Goal: Information Seeking & Learning: Compare options

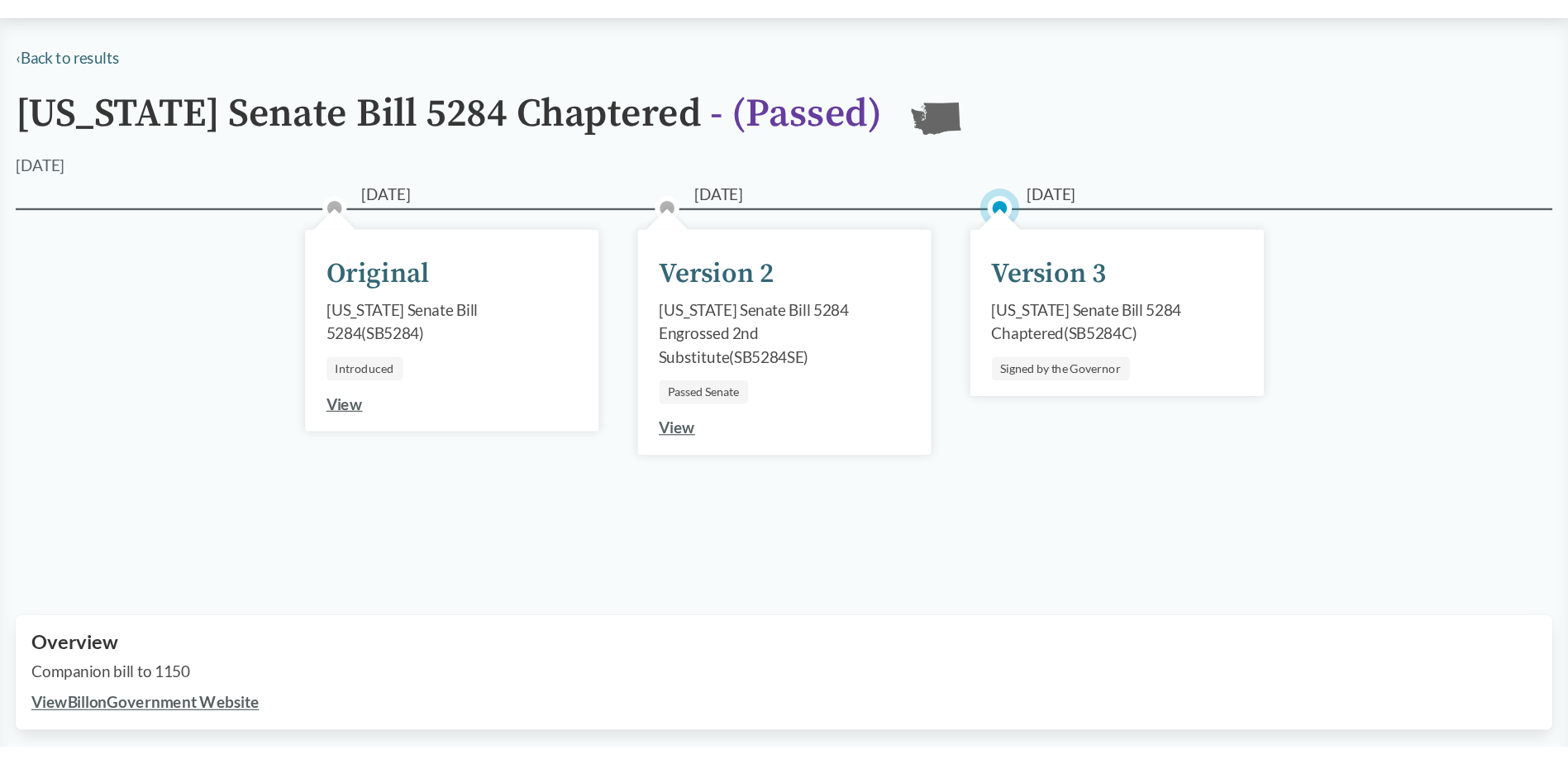
scroll to position [165, 0]
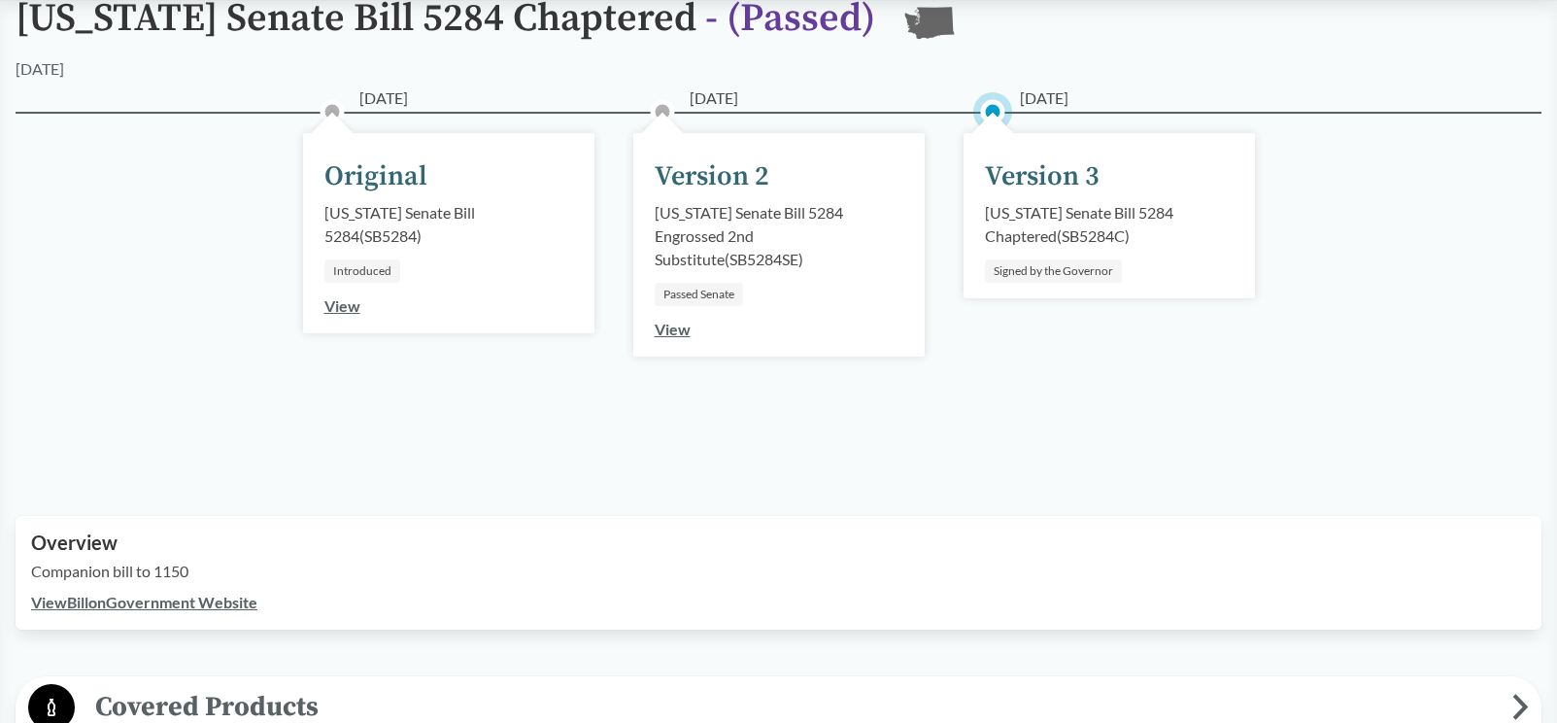
click at [1033, 176] on div "Version 3" at bounding box center [1042, 176] width 115 height 41
click at [174, 605] on link "View Bill on Government Website" at bounding box center [144, 601] width 226 height 18
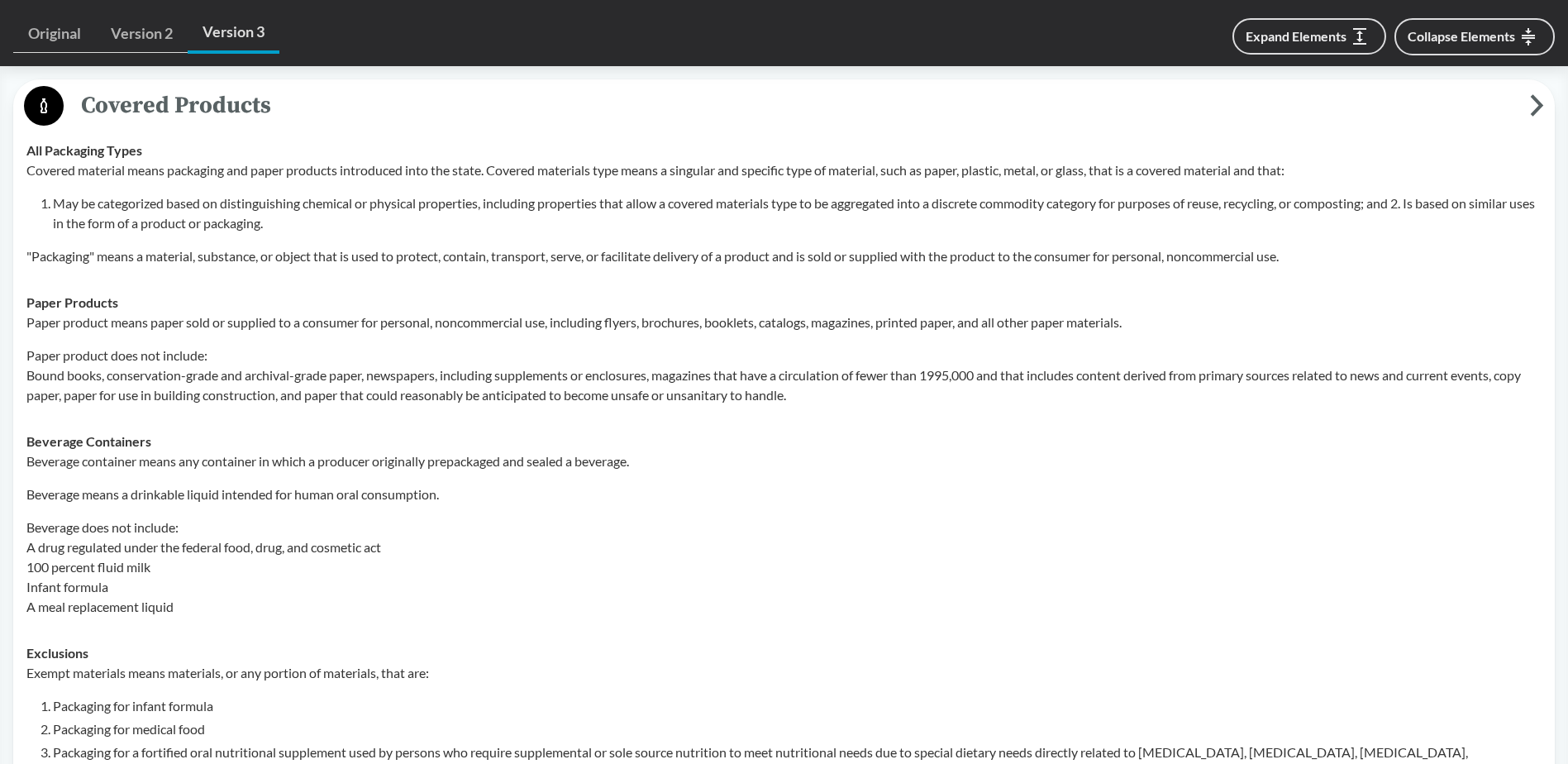
scroll to position [744, 0]
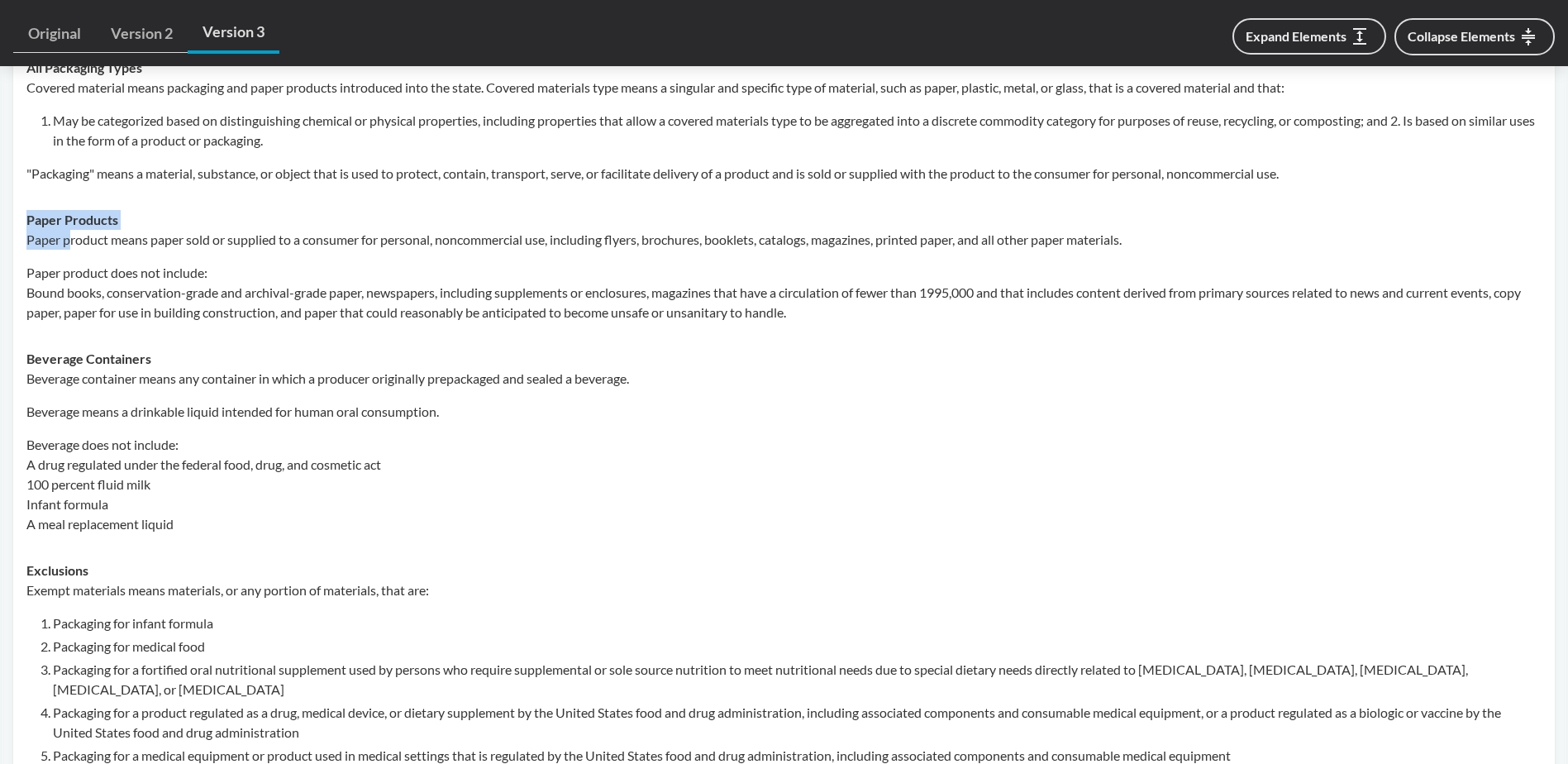
drag, startPoint x: 30, startPoint y: 216, endPoint x: 72, endPoint y: 246, distance: 51.6
click at [72, 246] on div "Paper Products Paper product means paper sold or supplied to a consumer for per…" at bounding box center [784, 267] width 1515 height 112
click at [72, 251] on div "Paper product means paper sold or supplied to a consumer for personal, noncomme…" at bounding box center [784, 276] width 1515 height 93
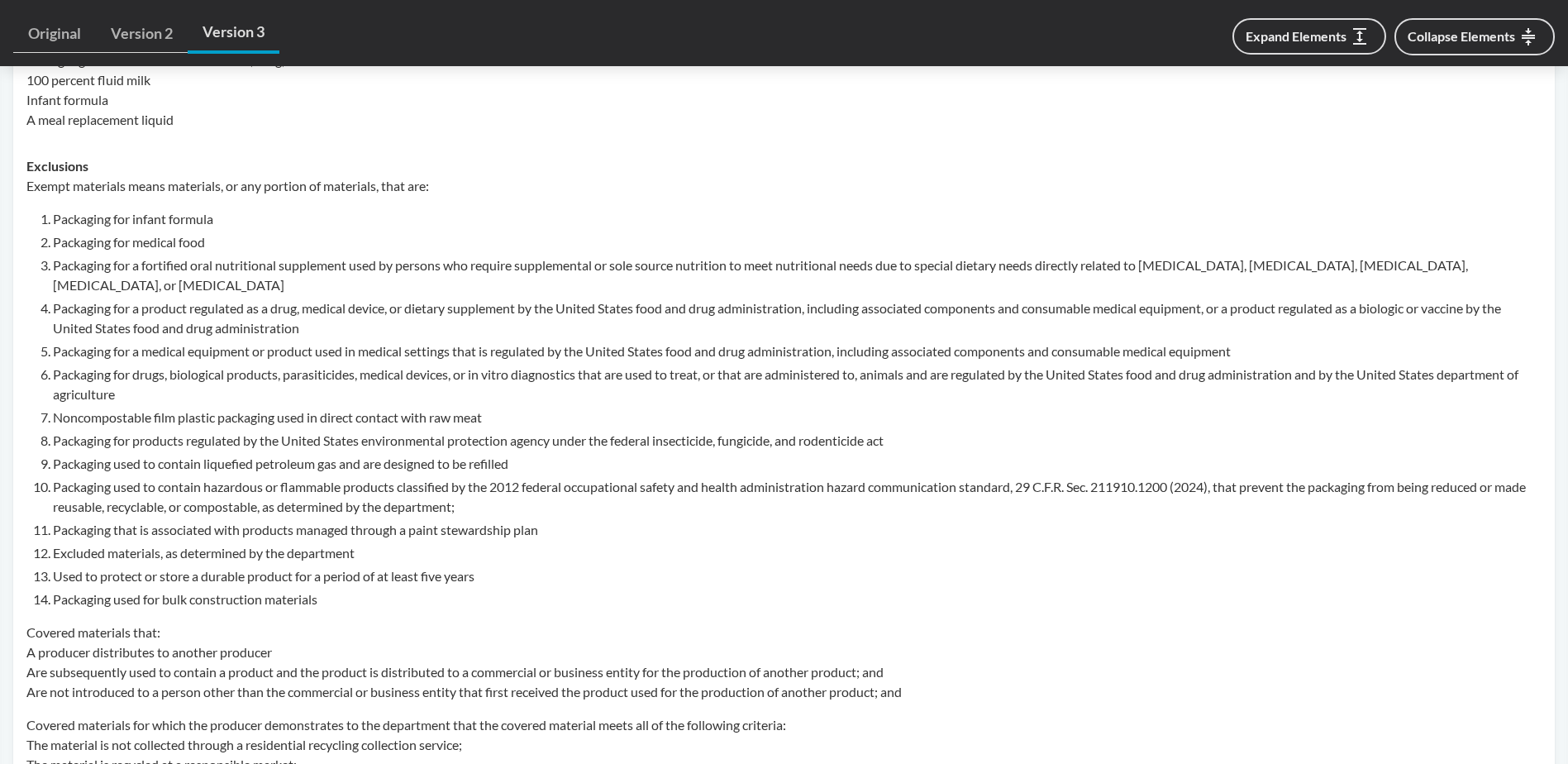
scroll to position [1158, 0]
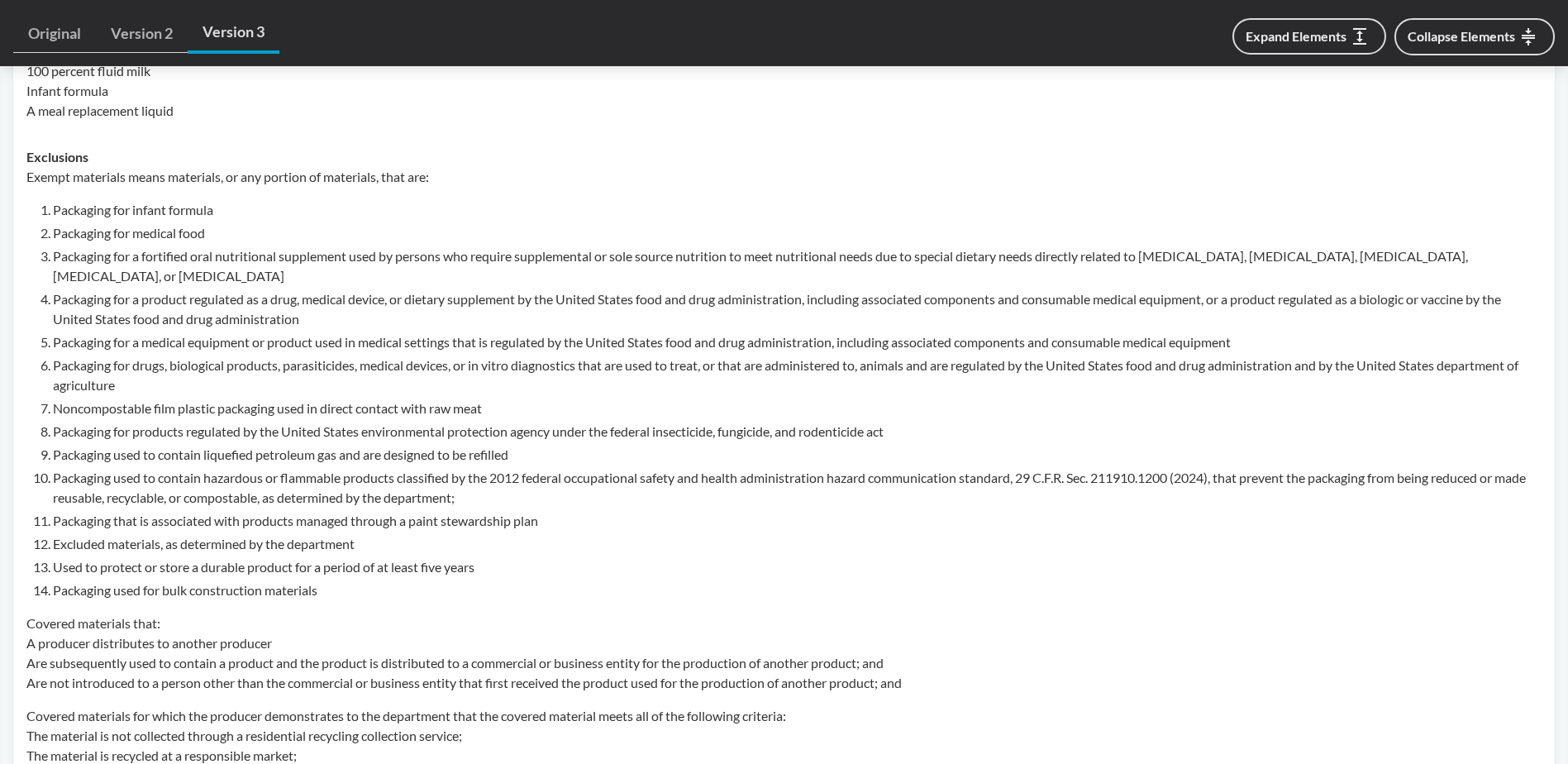
click at [37, 158] on strong "Exclusions" at bounding box center [57, 157] width 62 height 15
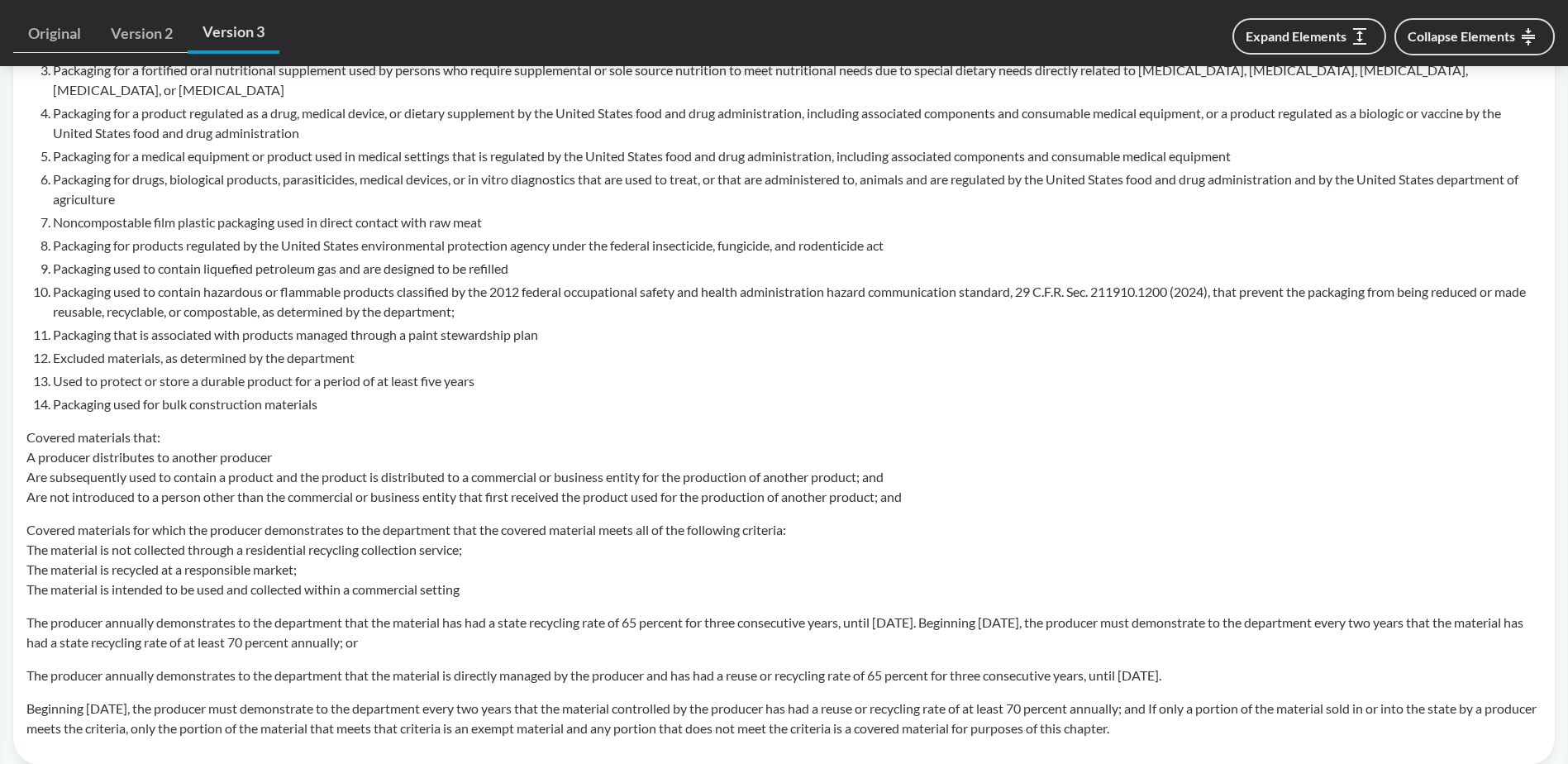
scroll to position [1406, 0]
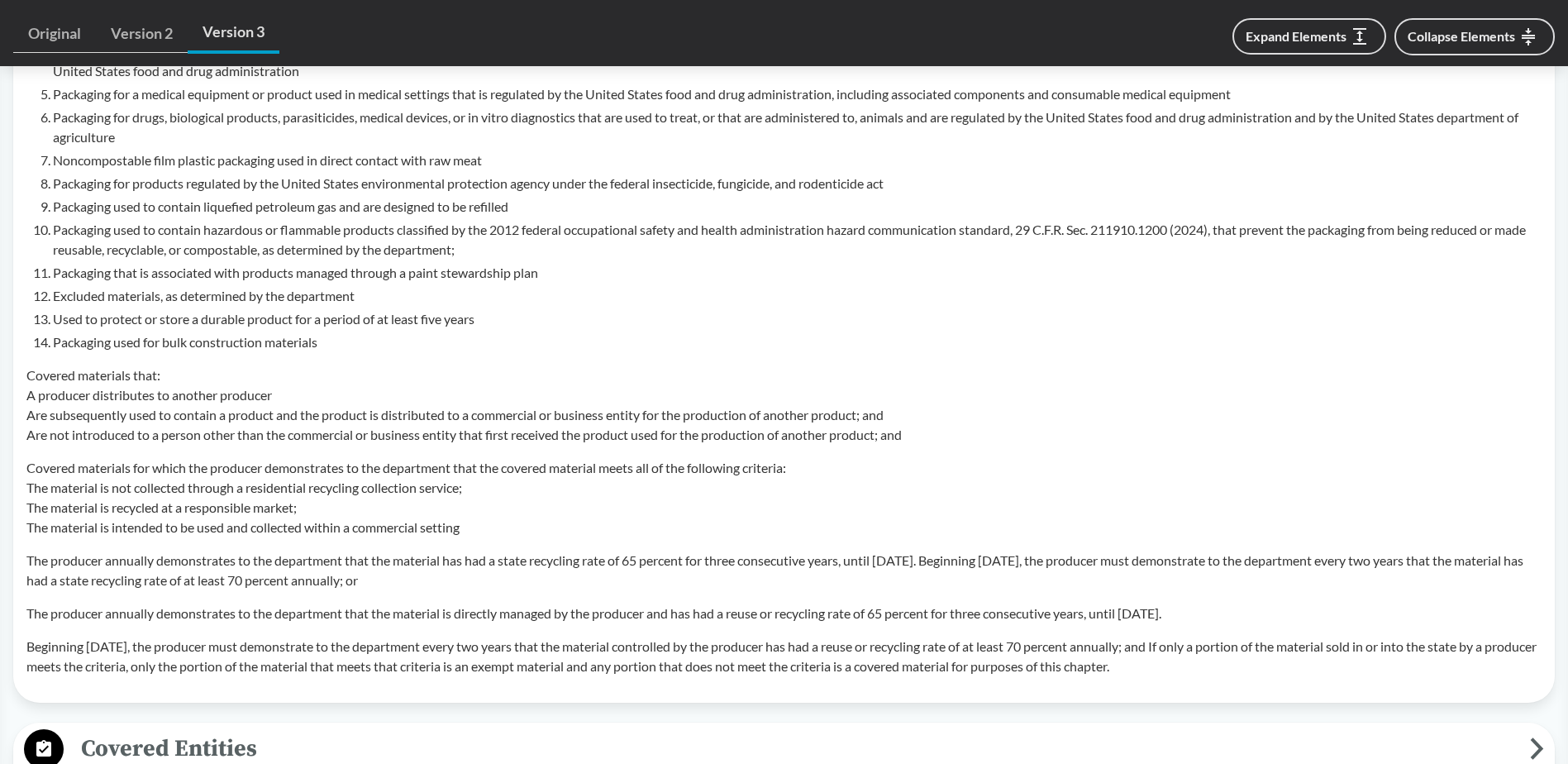
click at [28, 379] on td "Exclusions Exempt materials means materials, or any portion of materials, that …" at bounding box center [784, 288] width 1531 height 804
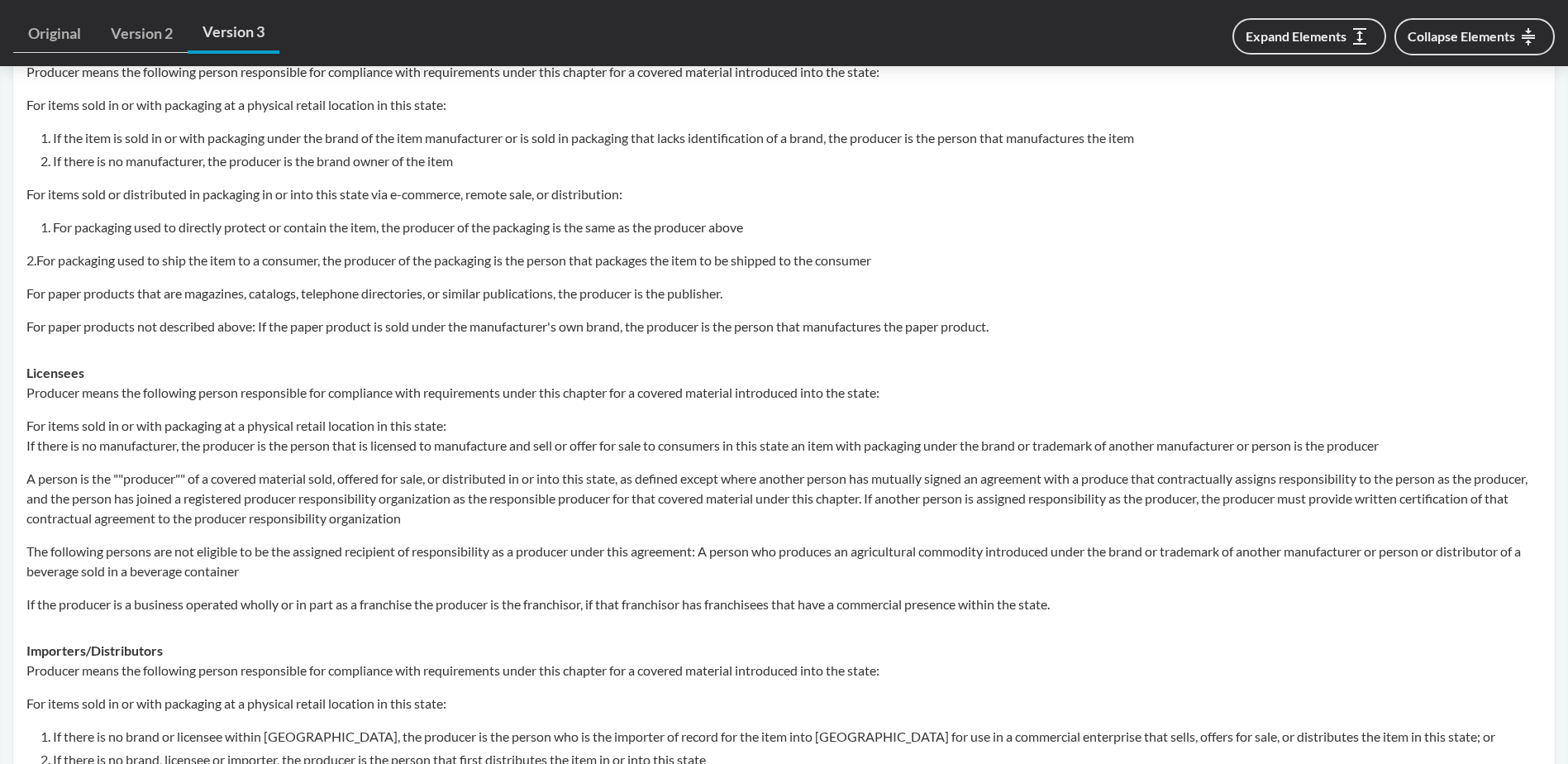
scroll to position [1985, 0]
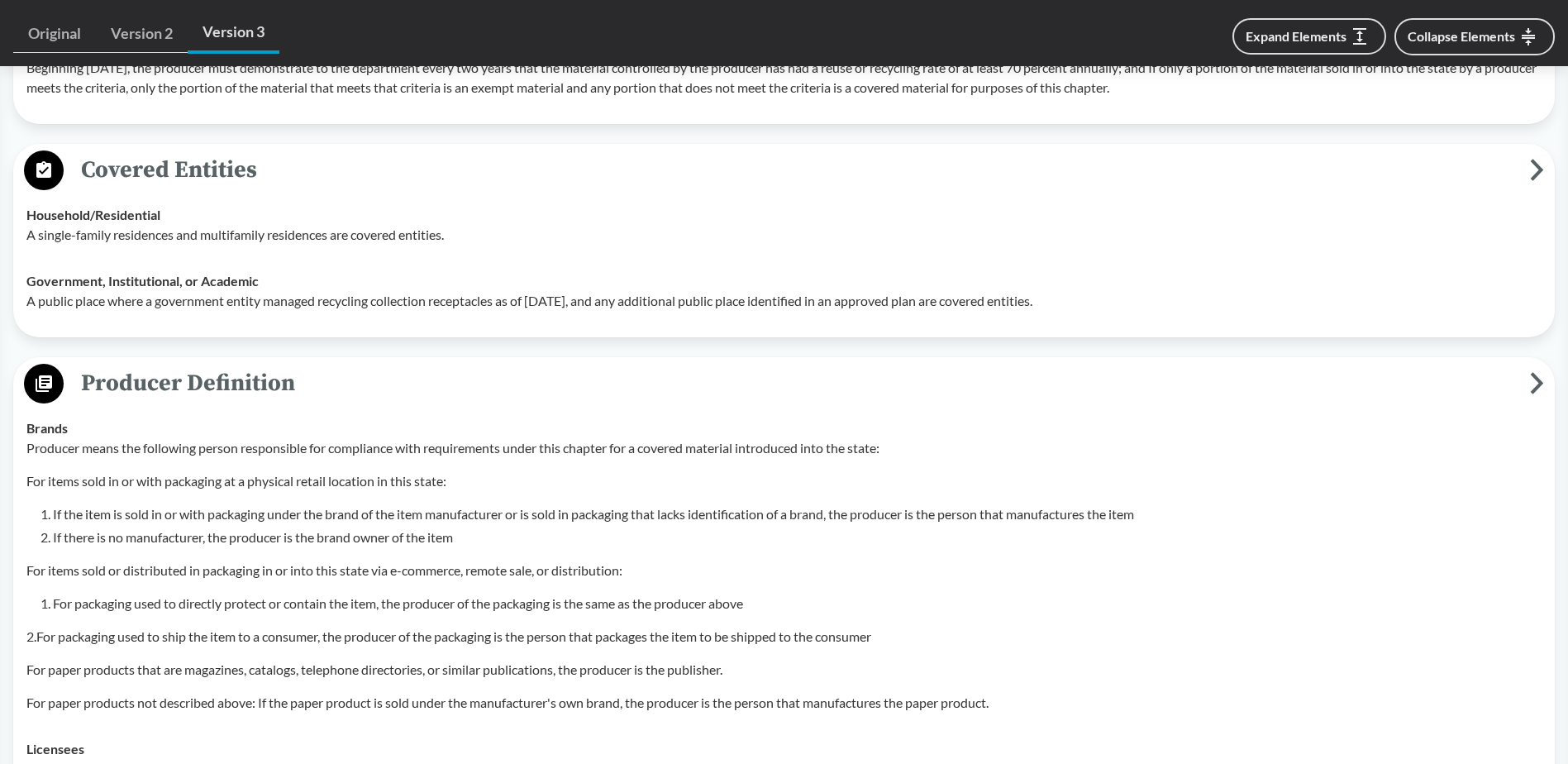
click at [236, 370] on span "Producer Definition" at bounding box center [797, 383] width 1467 height 37
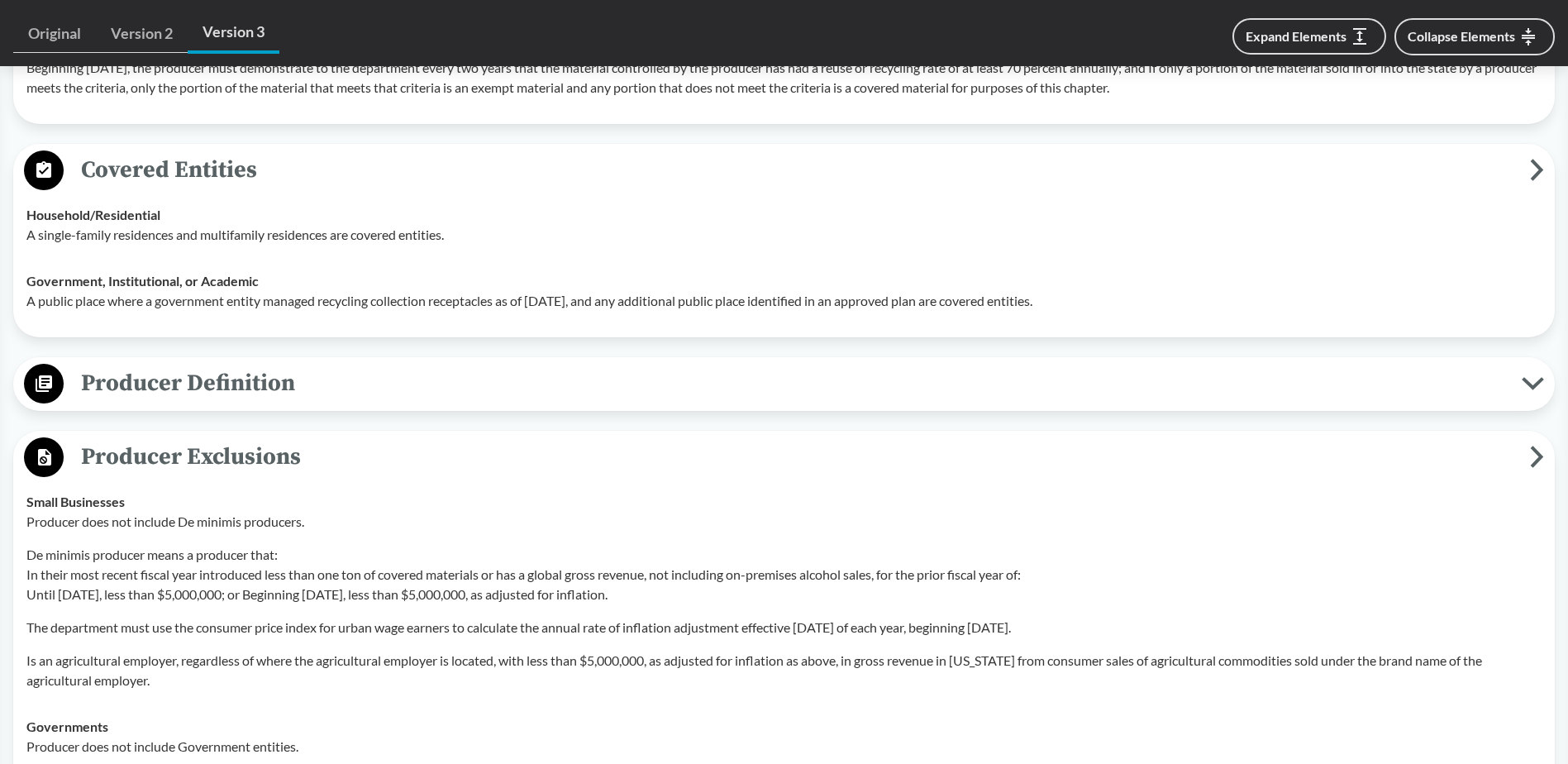
click at [191, 166] on span "Covered Entities" at bounding box center [797, 170] width 1467 height 37
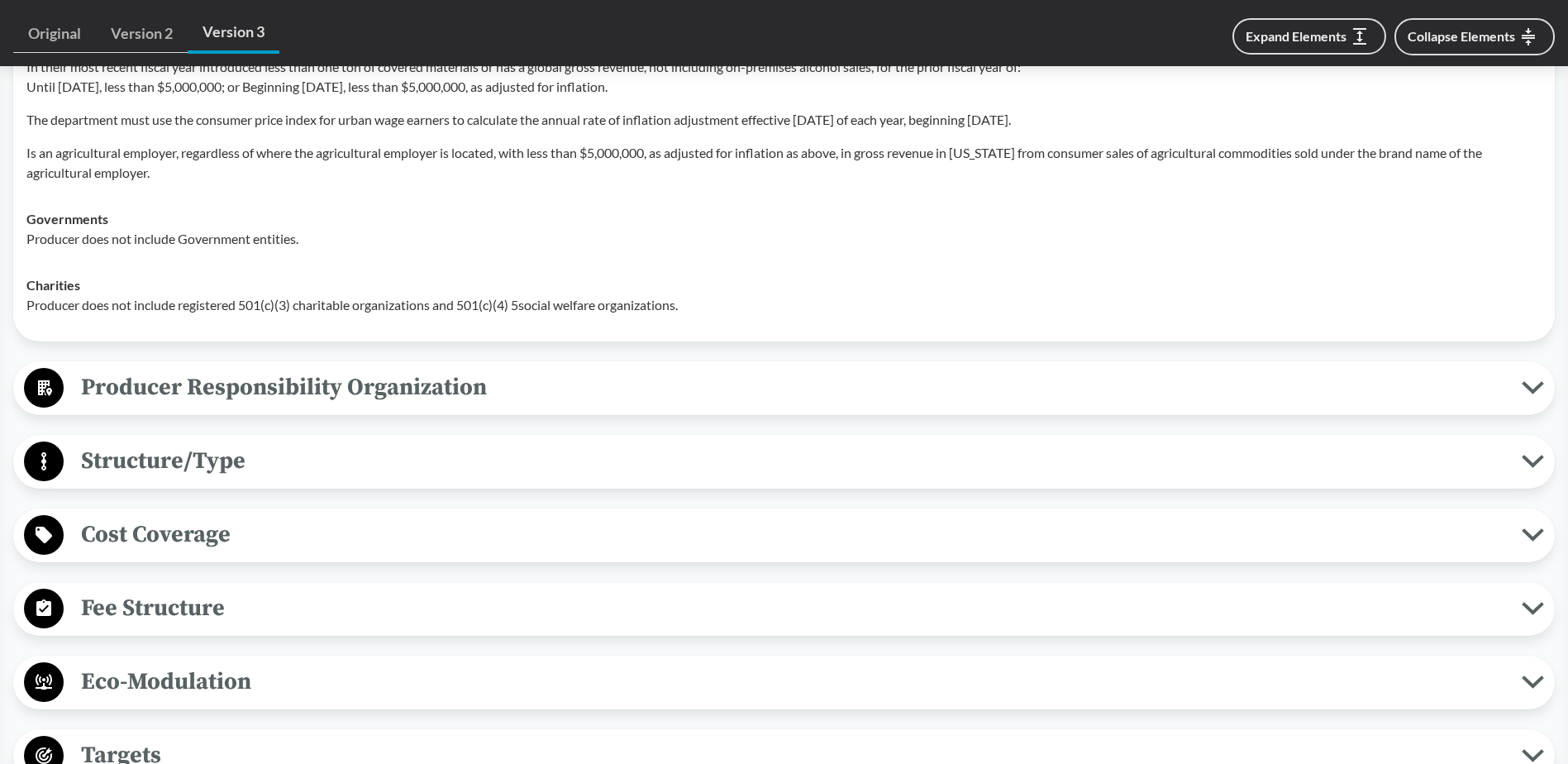
scroll to position [2398, 0]
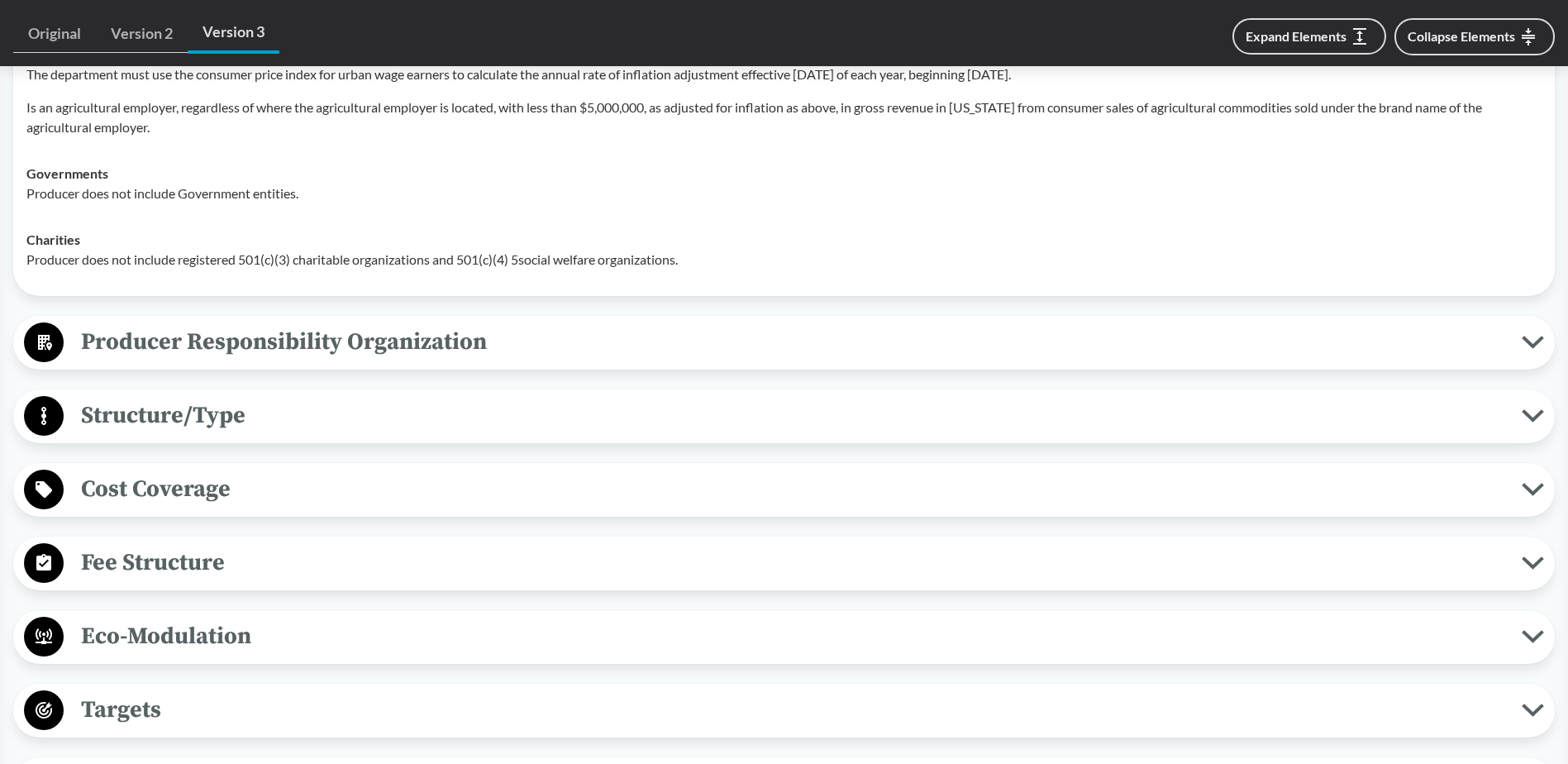
click at [216, 344] on span "Producer Responsibility Organization" at bounding box center [793, 342] width 1458 height 37
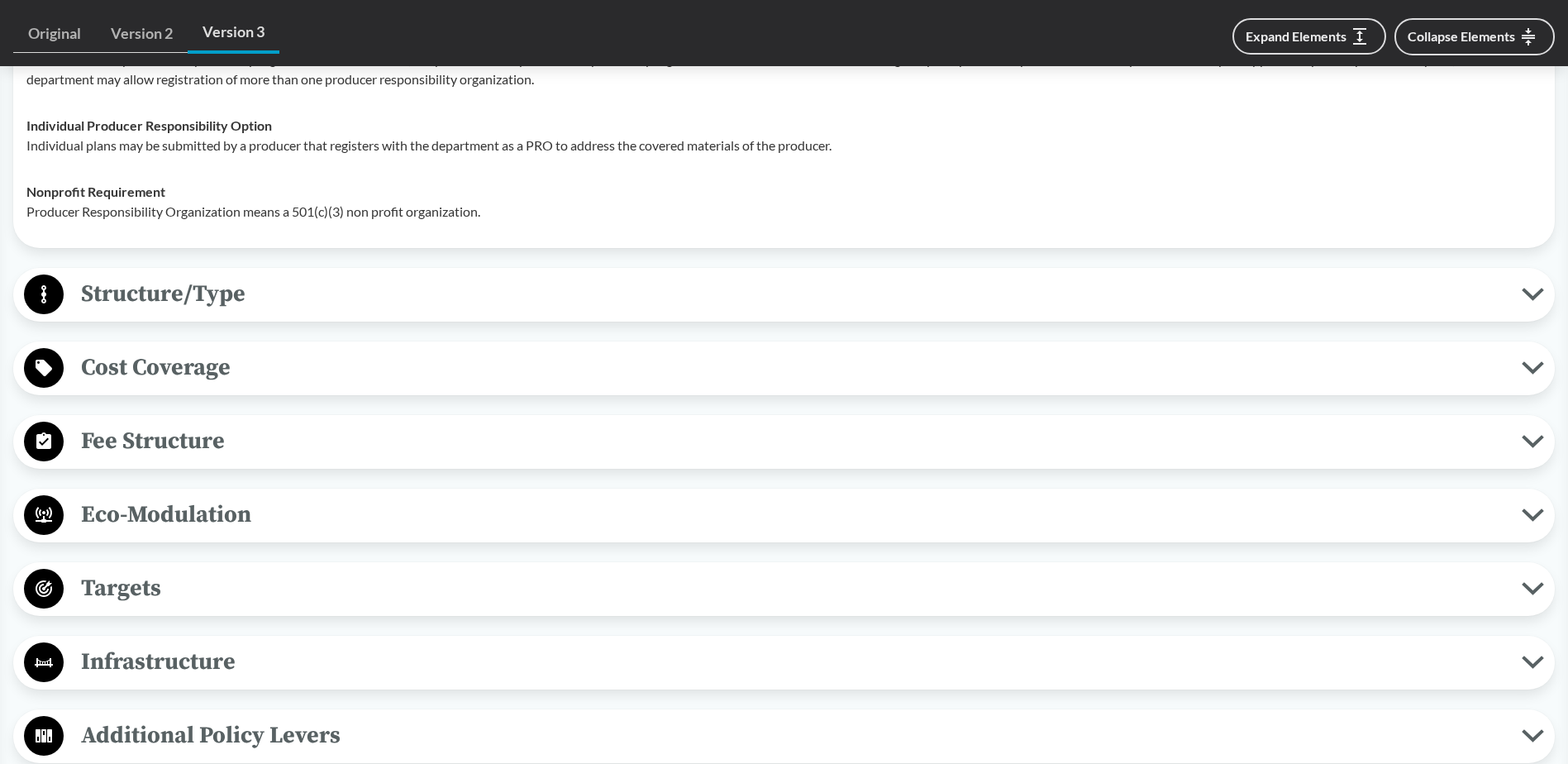
scroll to position [2812, 0]
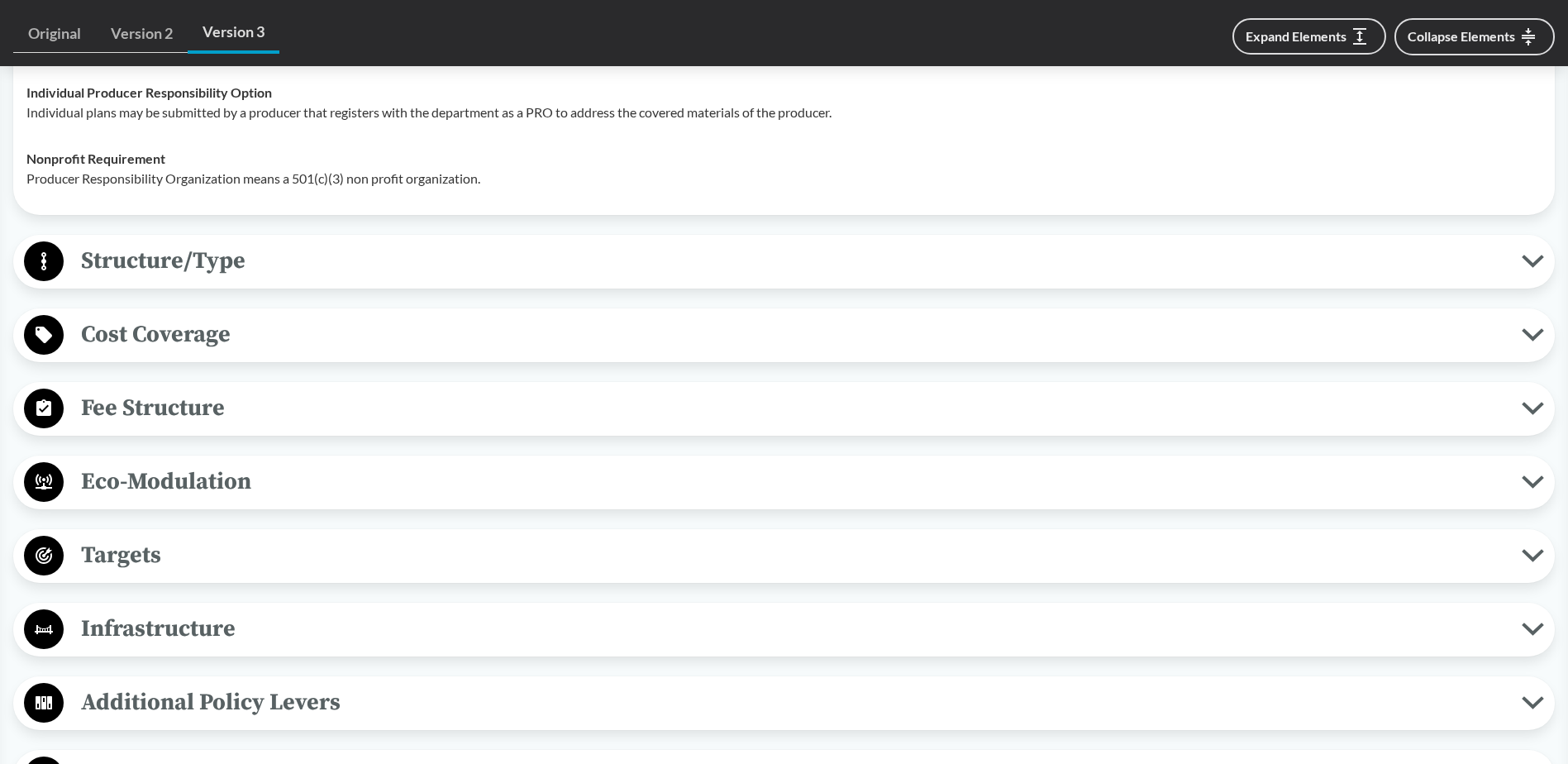
click at [149, 268] on span "Structure/Type" at bounding box center [793, 261] width 1458 height 37
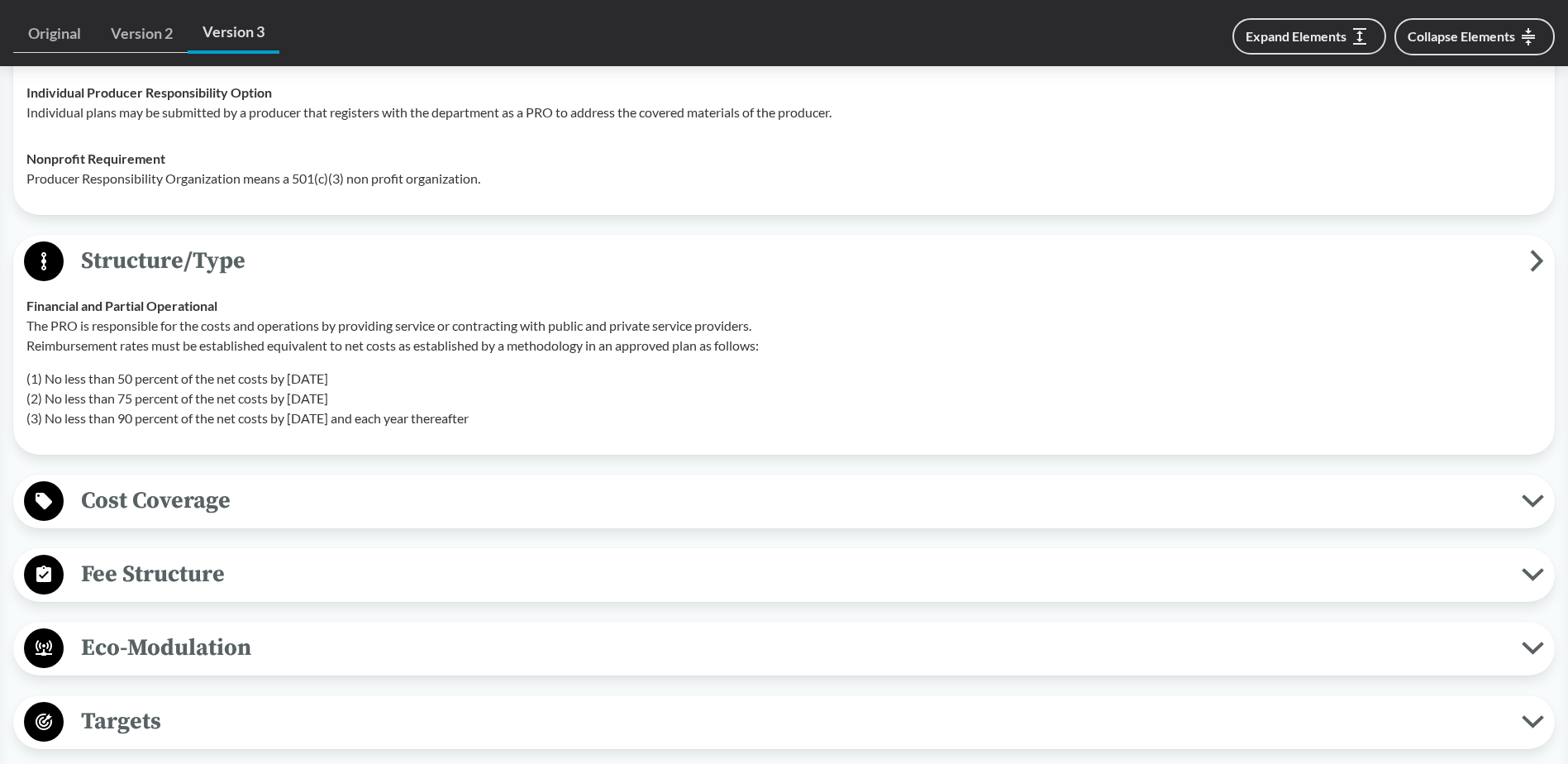
click at [179, 504] on span "Cost Coverage" at bounding box center [793, 501] width 1458 height 37
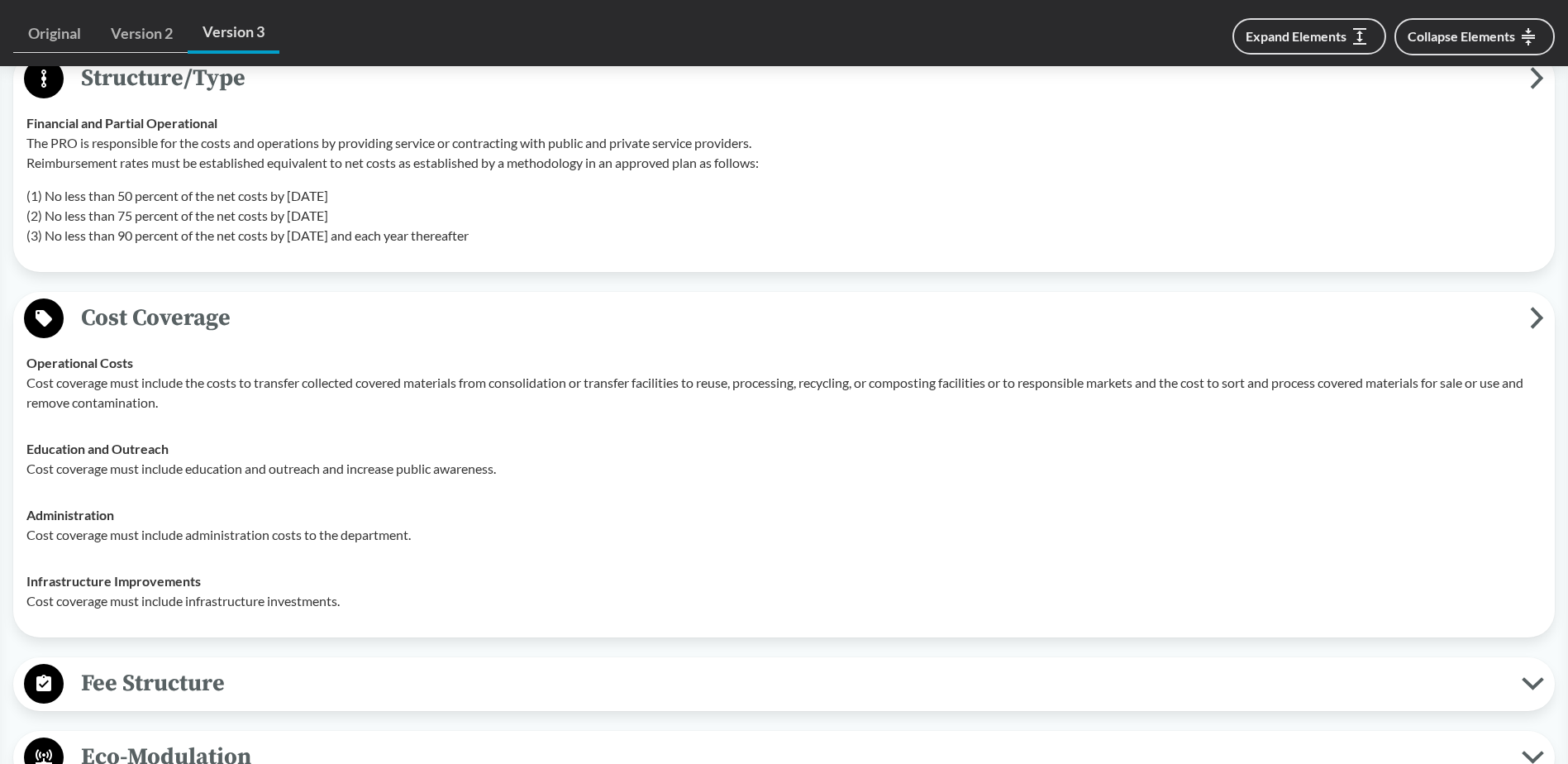
scroll to position [3225, 0]
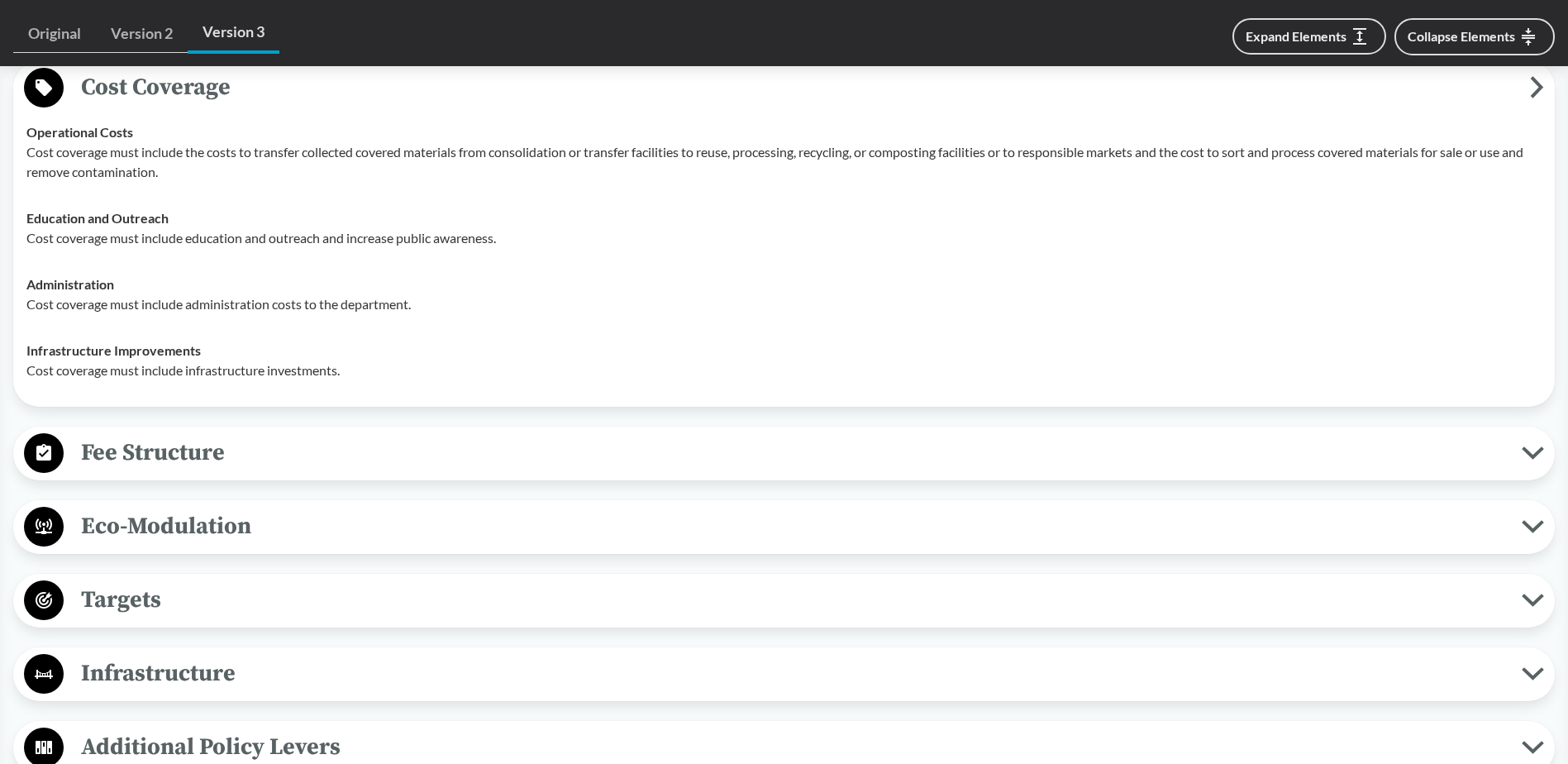
click at [176, 457] on span "Fee Structure" at bounding box center [793, 453] width 1458 height 37
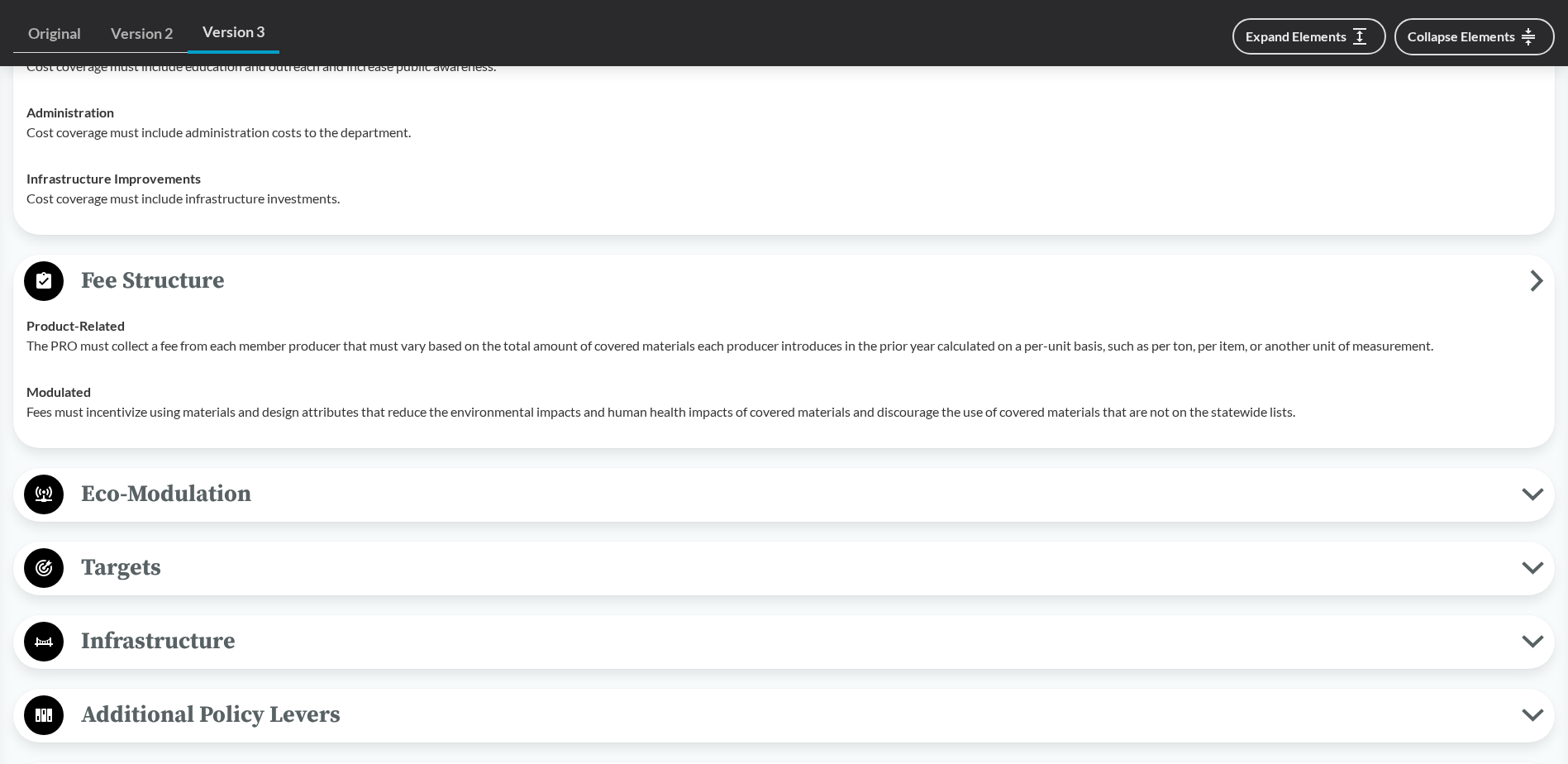
scroll to position [3557, 0]
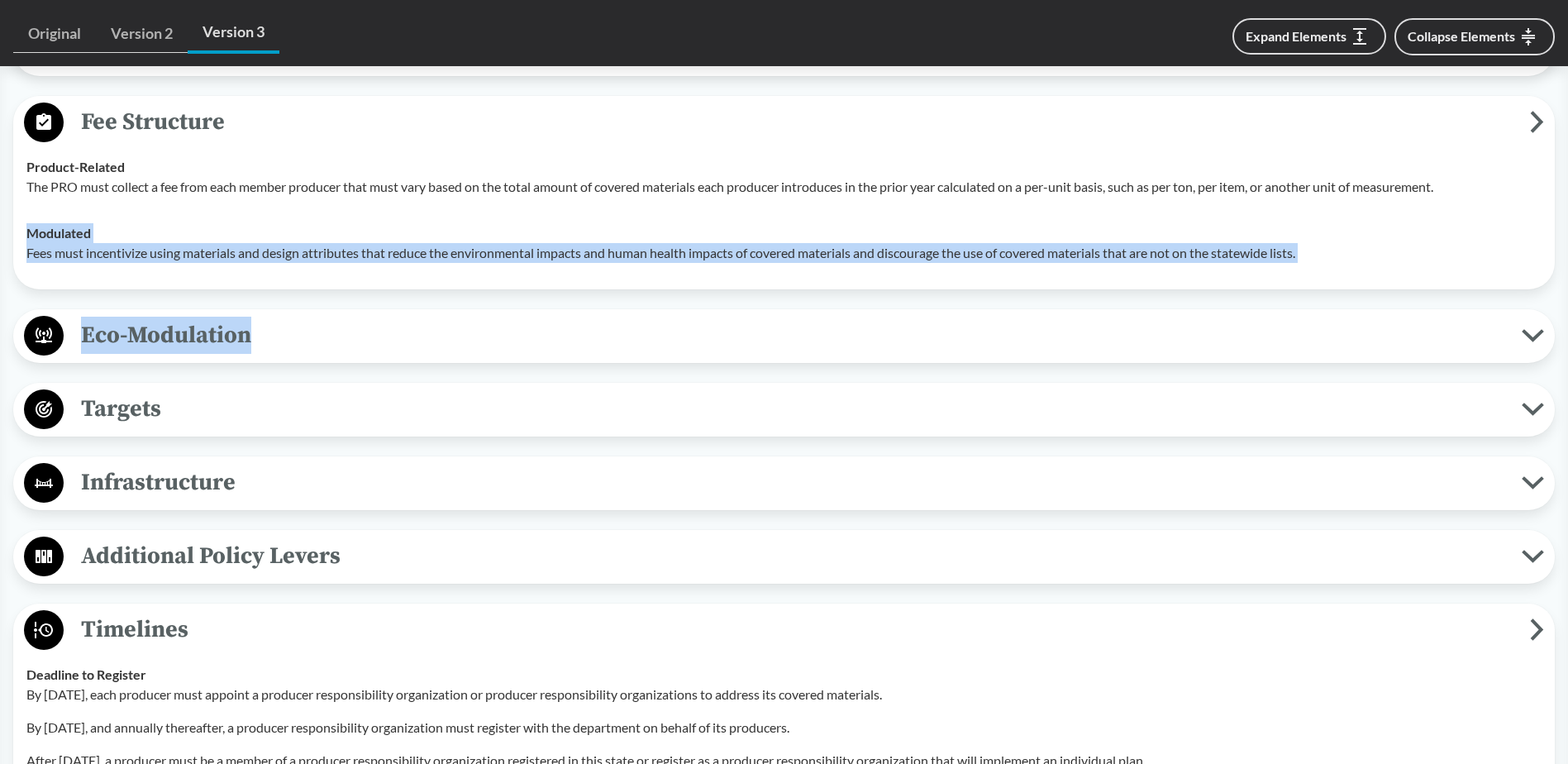
drag, startPoint x: 273, startPoint y: 227, endPoint x: 291, endPoint y: 314, distance: 88.8
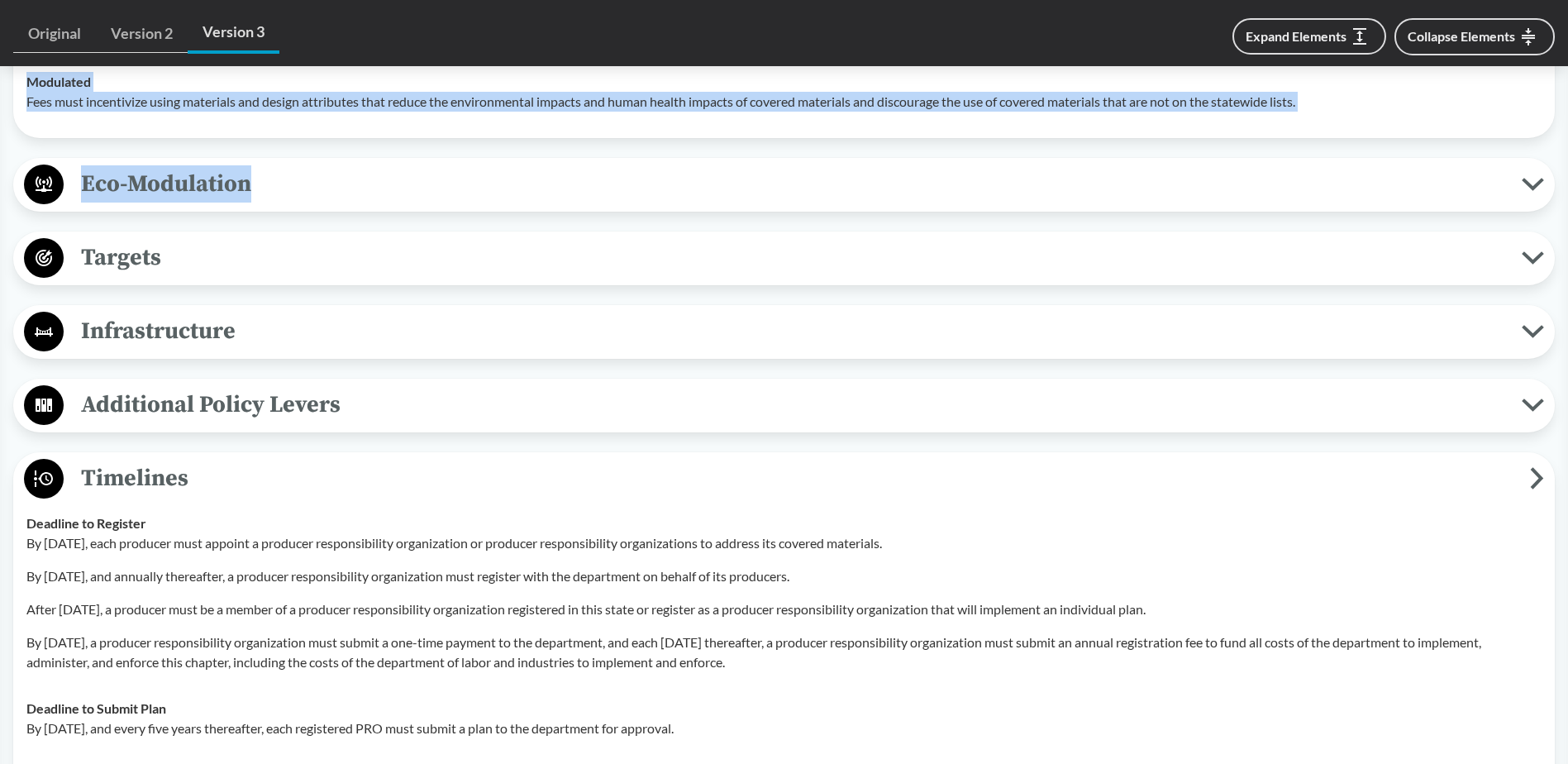
scroll to position [3722, 0]
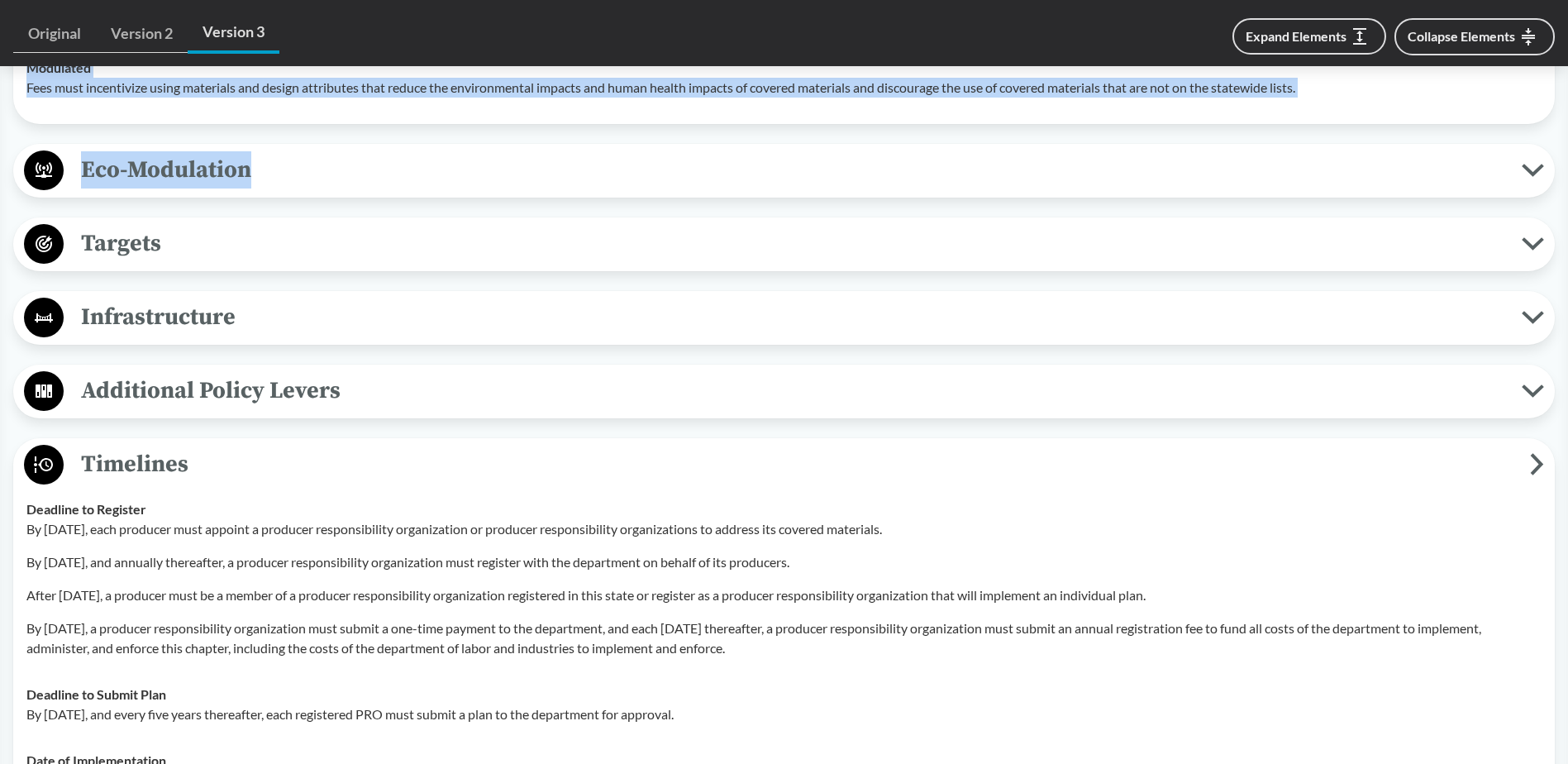
click at [133, 386] on span "Additional Policy Levers" at bounding box center [793, 391] width 1458 height 37
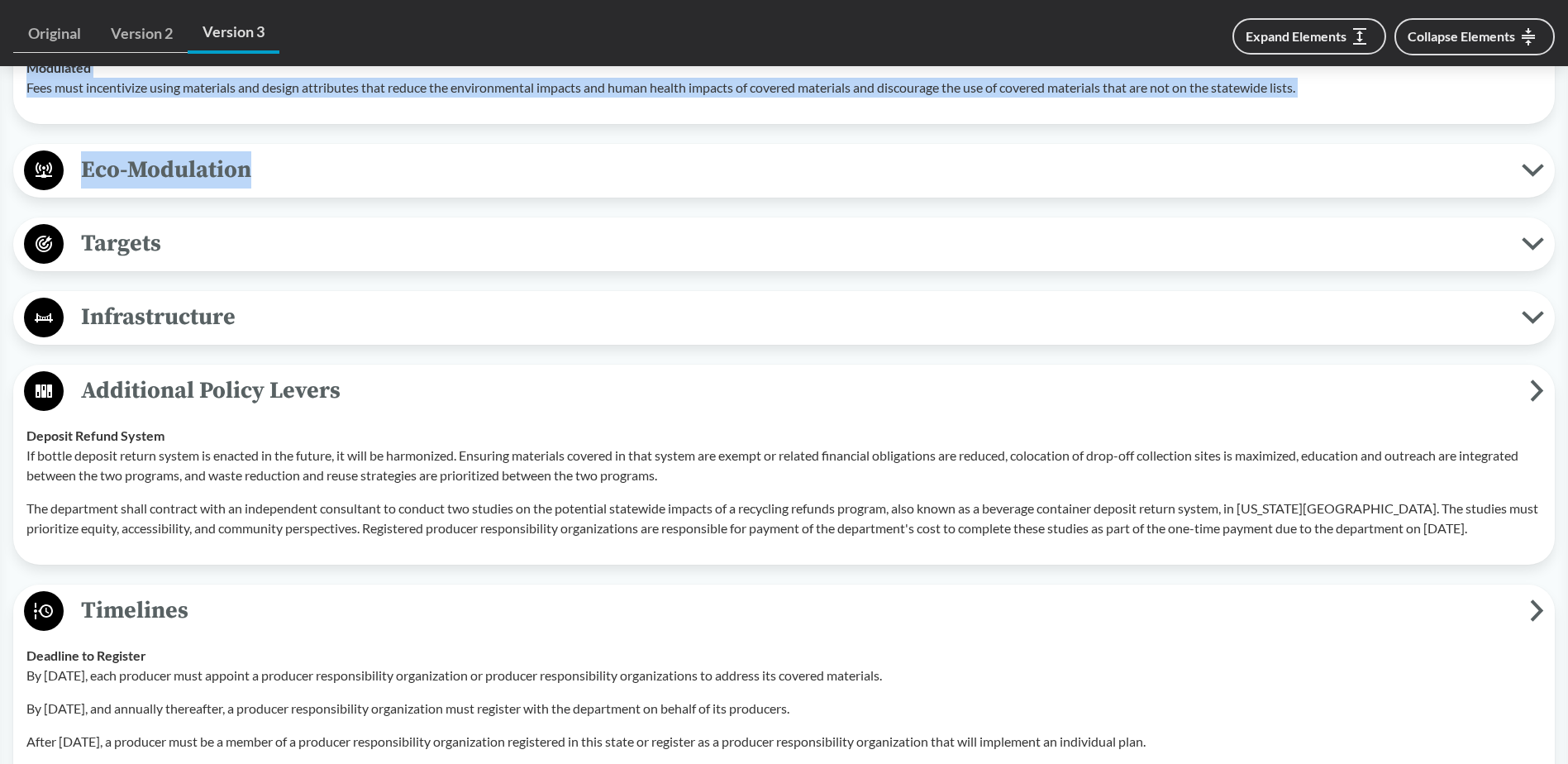
click at [133, 386] on span "Additional Policy Levers" at bounding box center [797, 391] width 1467 height 37
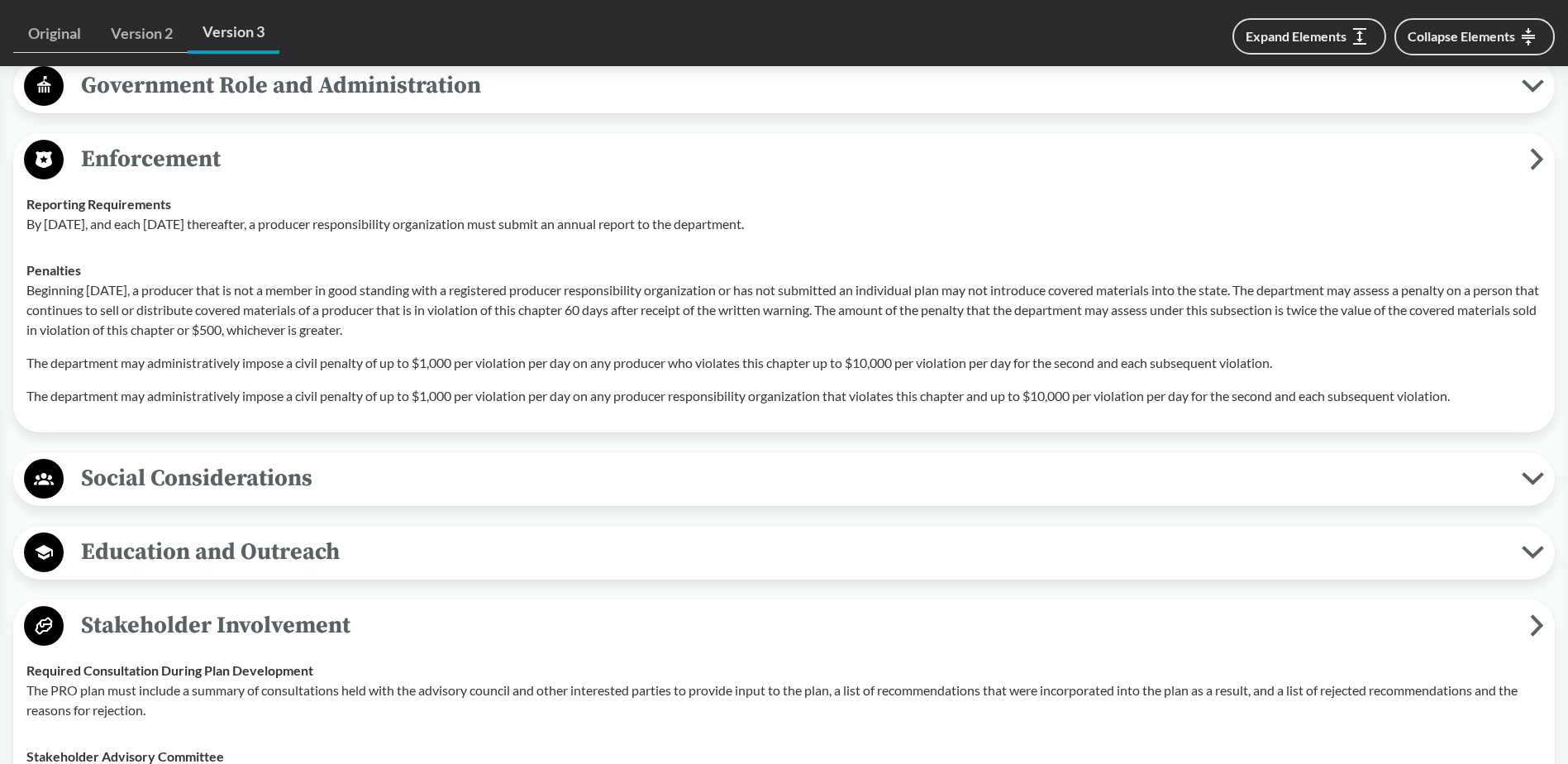
scroll to position [4509, 0]
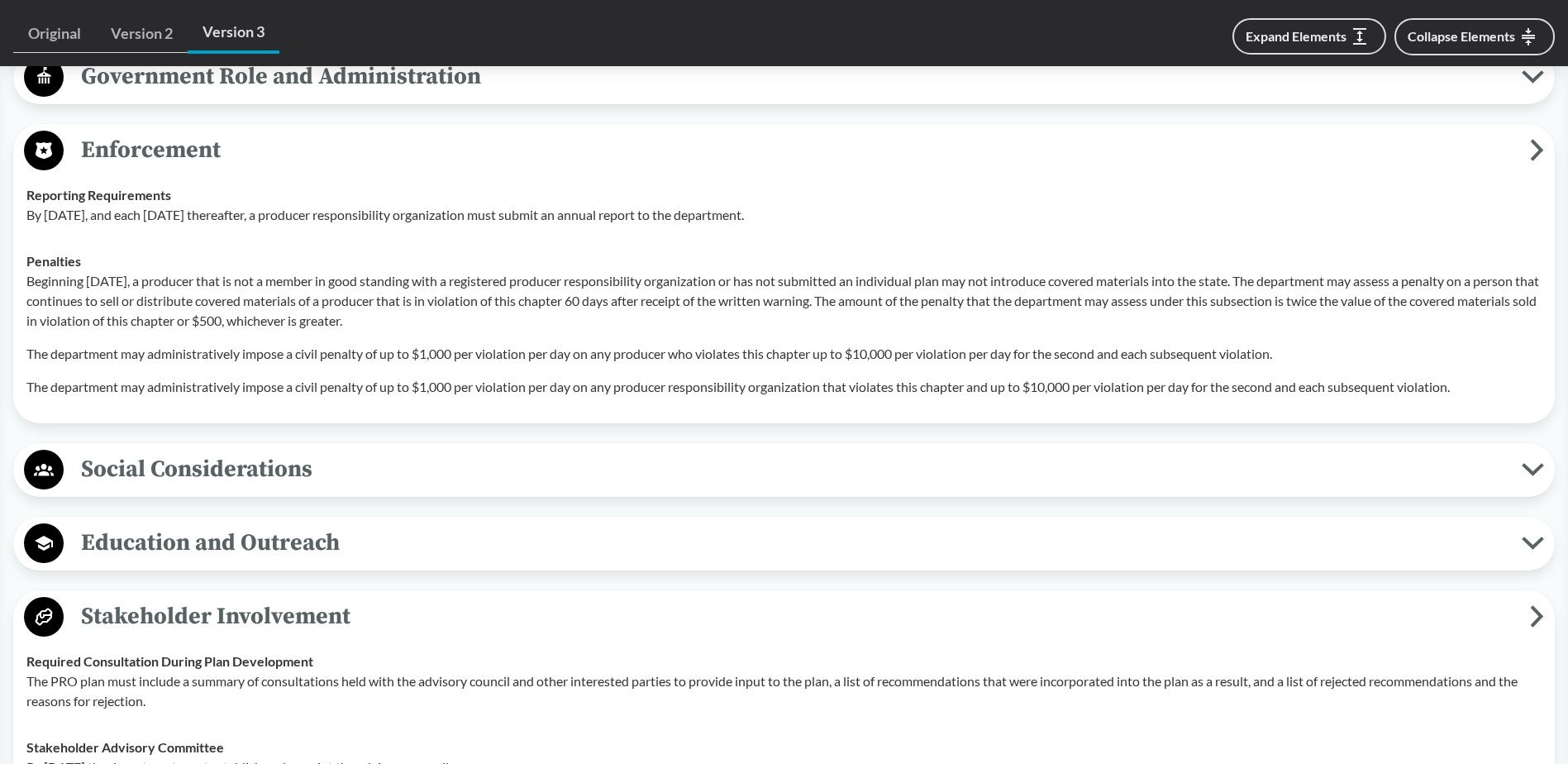
click at [144, 484] on span "Social Considerations" at bounding box center [793, 469] width 1458 height 37
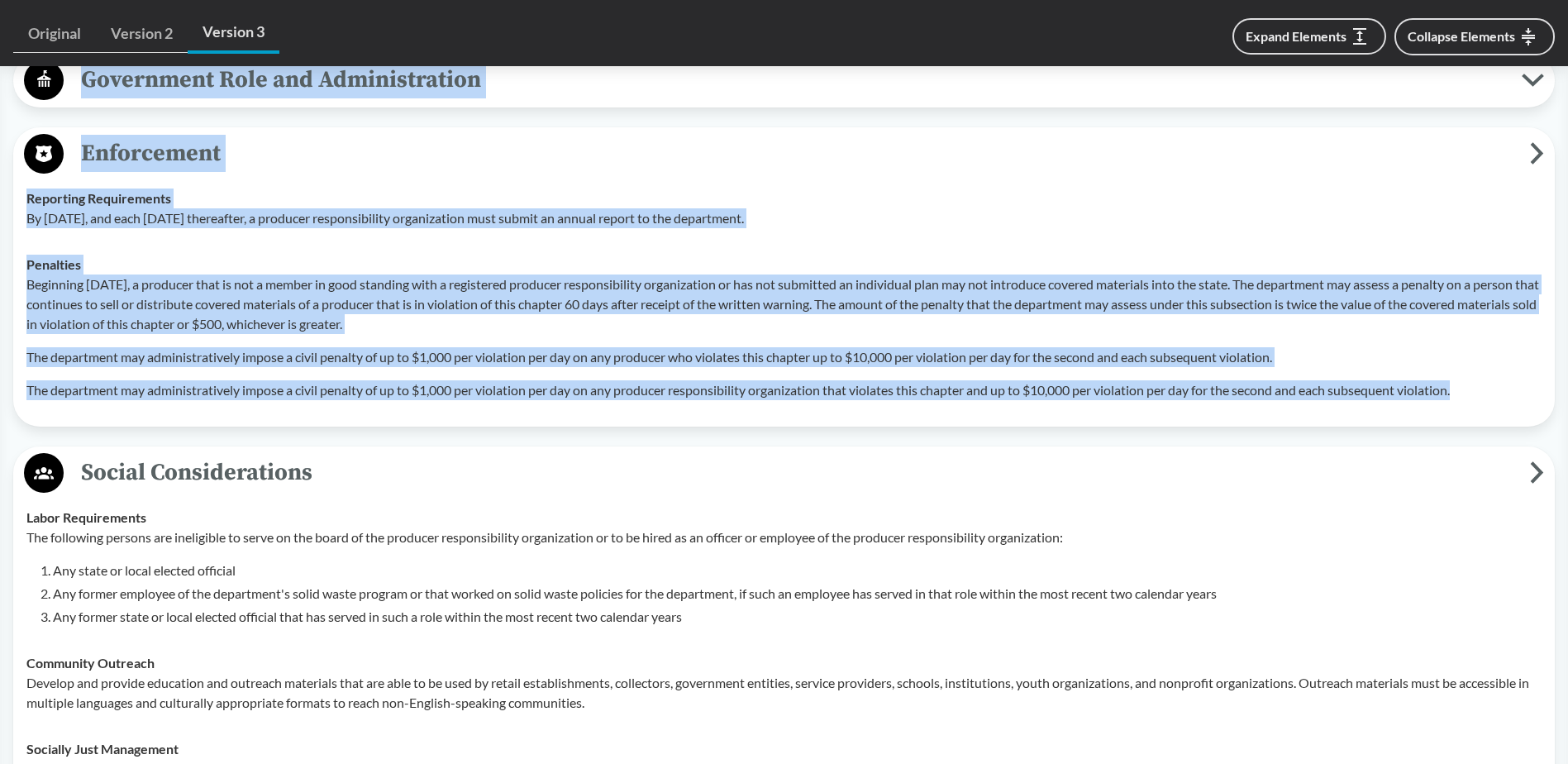
scroll to position [4494, 0]
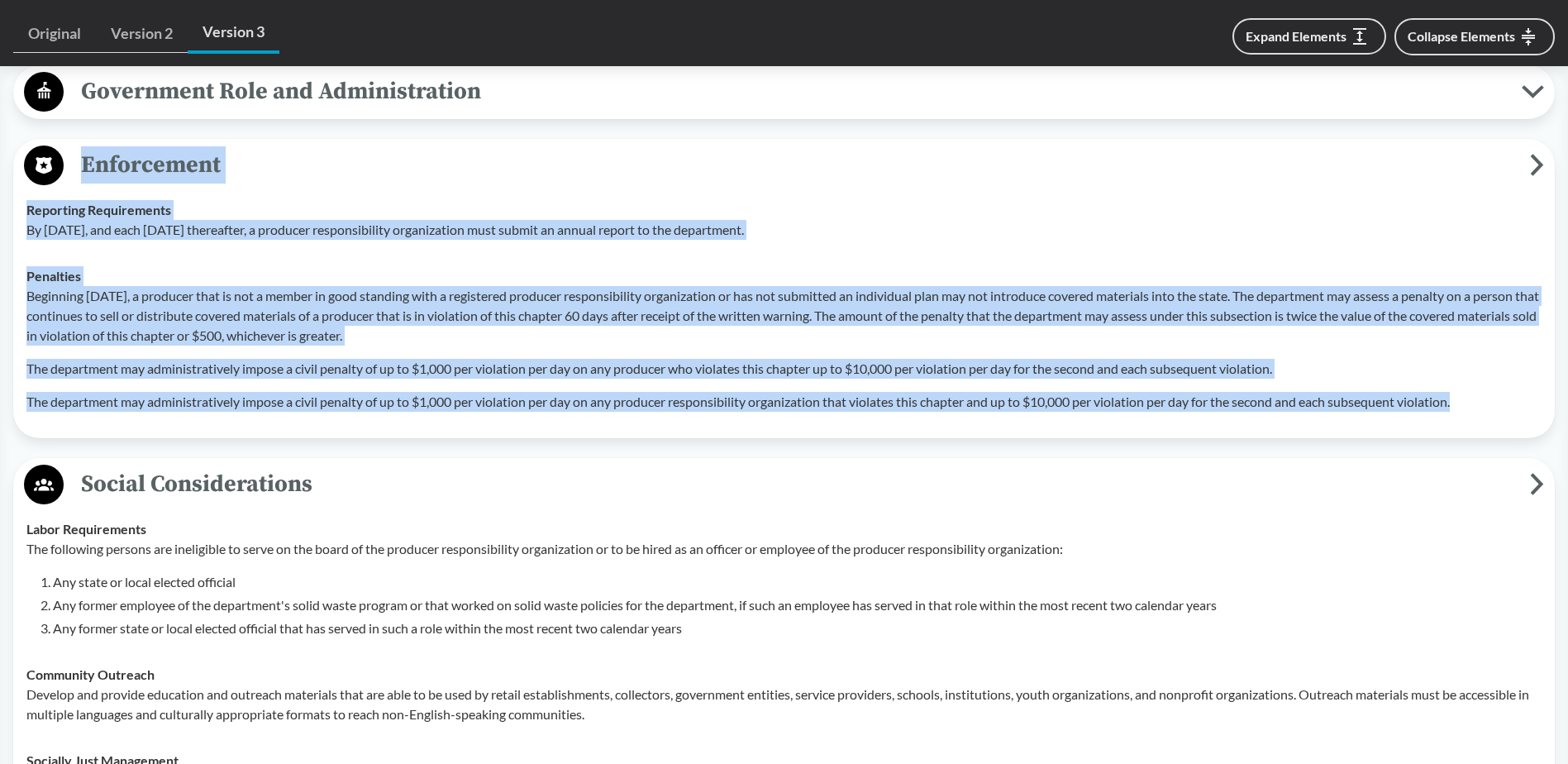
drag, startPoint x: 1484, startPoint y: 307, endPoint x: 47, endPoint y: 164, distance: 1444.1
click at [47, 164] on div "Enforcement Reporting Requirements By July 1, 2031, and each July 1st thereafte…" at bounding box center [784, 289] width 1542 height 300
copy div "Enforcement Reporting Requirements By July 1, 2031, and each July 1st thereafte…"
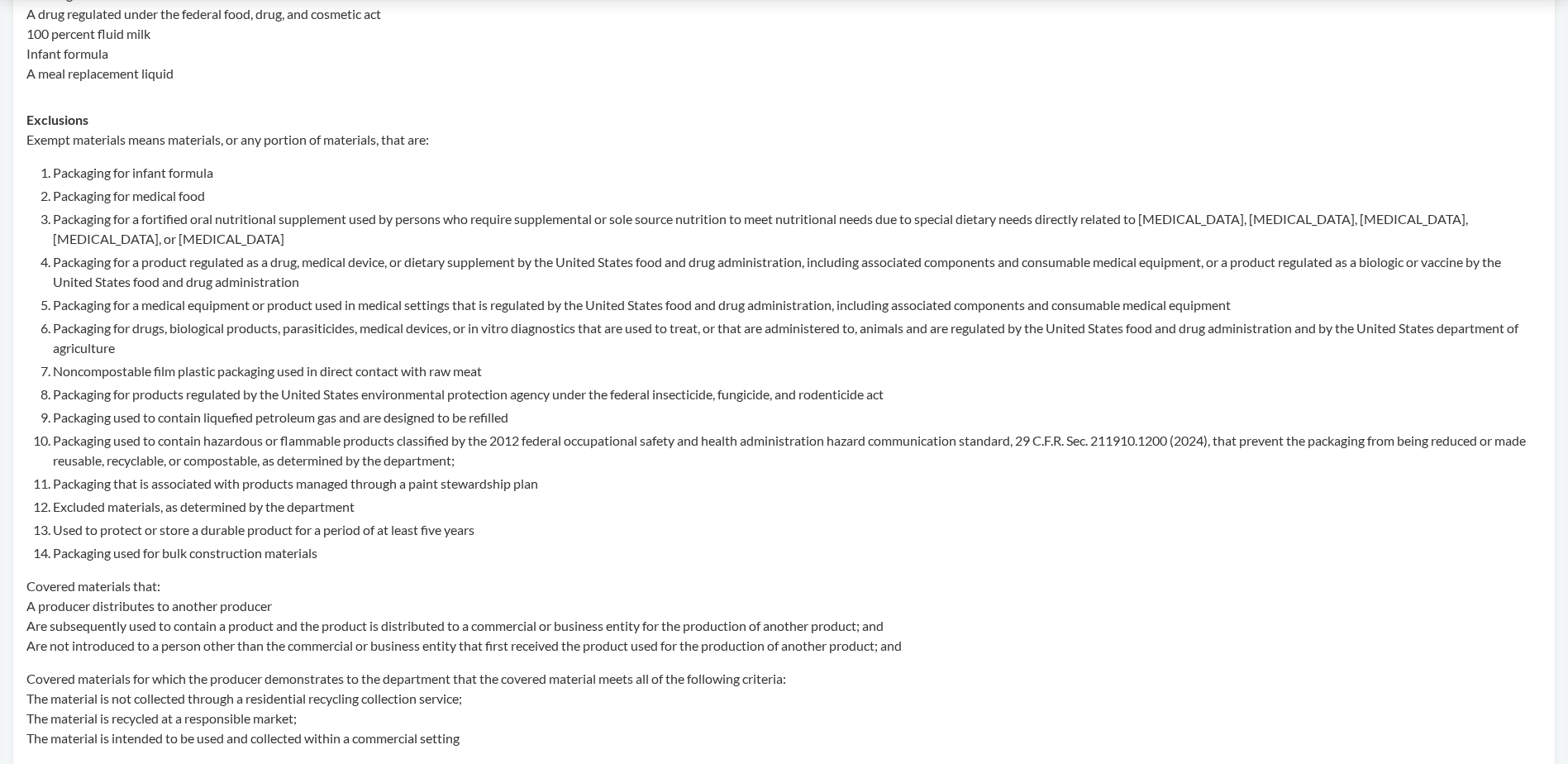
scroll to position [0, 0]
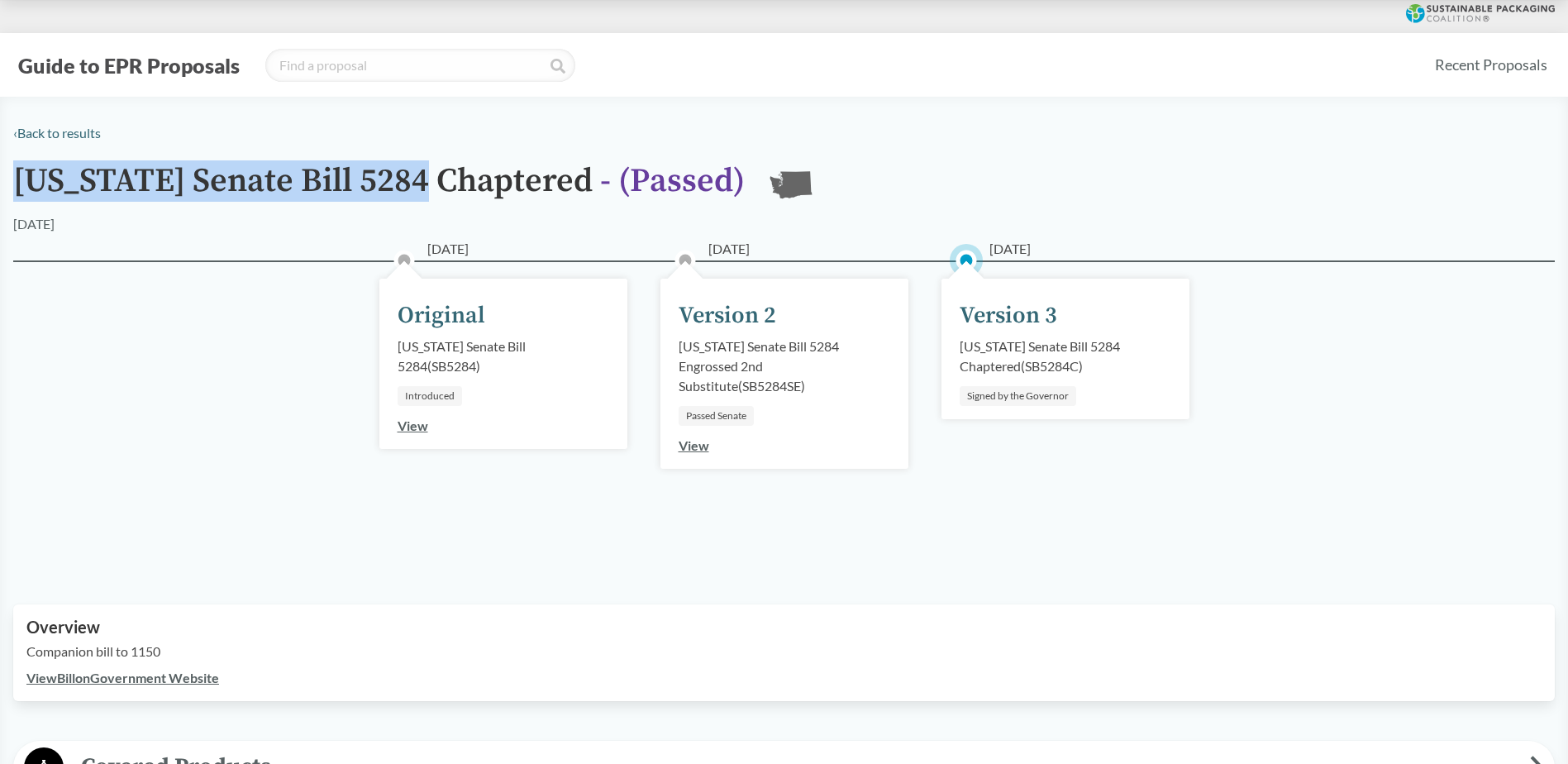
drag, startPoint x: 359, startPoint y: 175, endPoint x: 22, endPoint y: 154, distance: 337.7
copy h1 "[US_STATE] Senate Bill 5284"
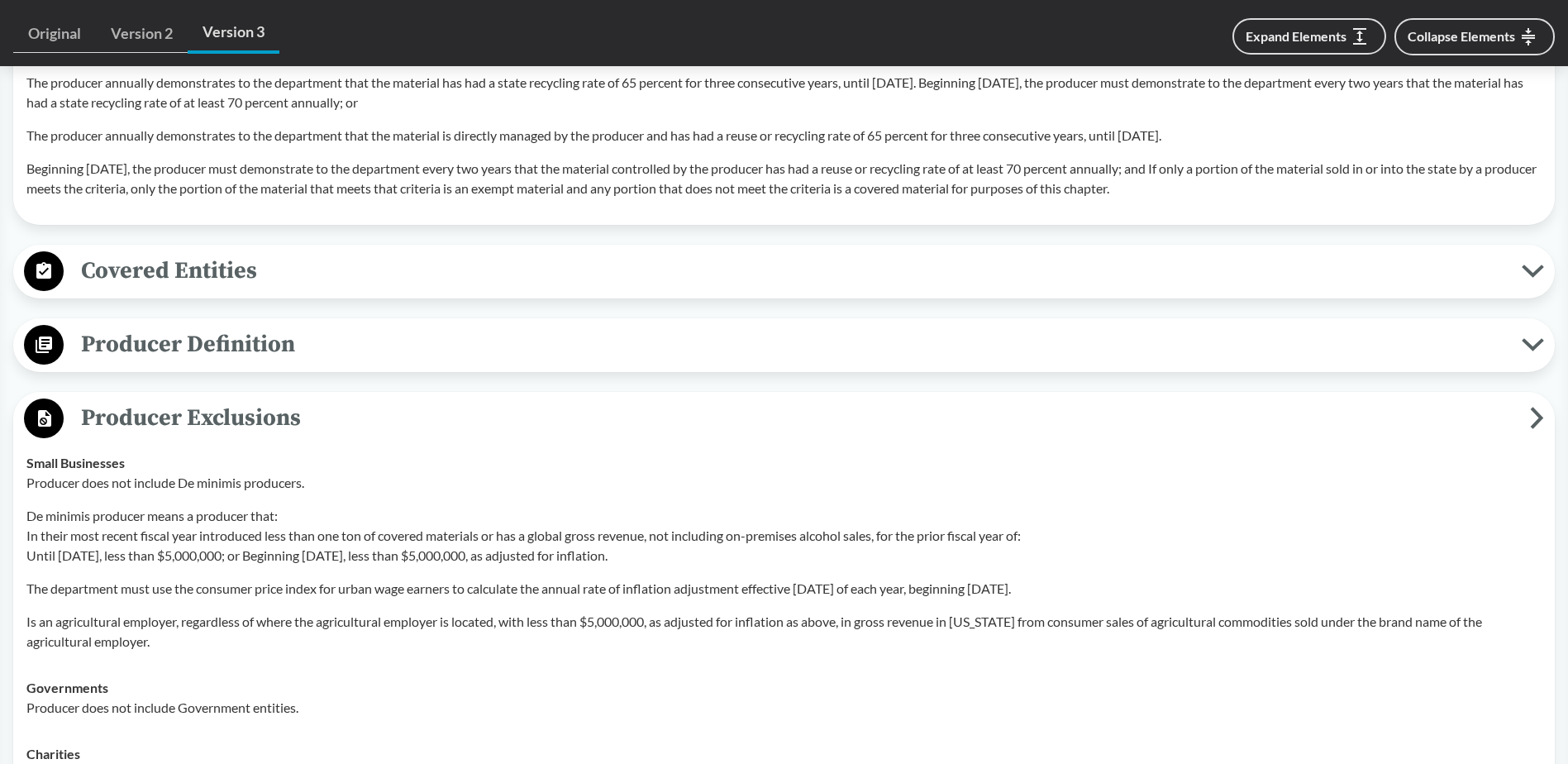
scroll to position [1903, 0]
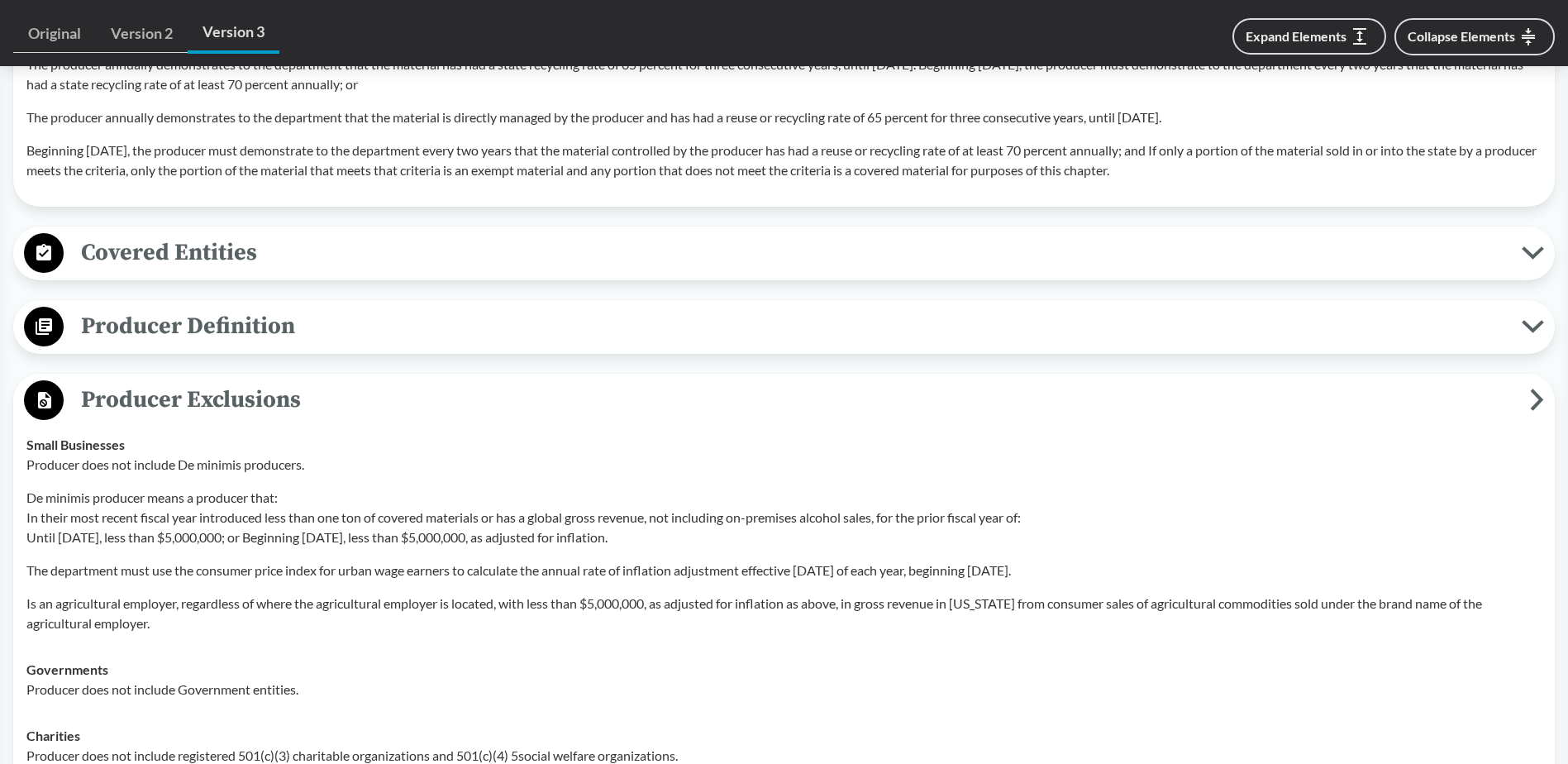
click at [144, 333] on span "Producer Definition" at bounding box center [793, 326] width 1458 height 37
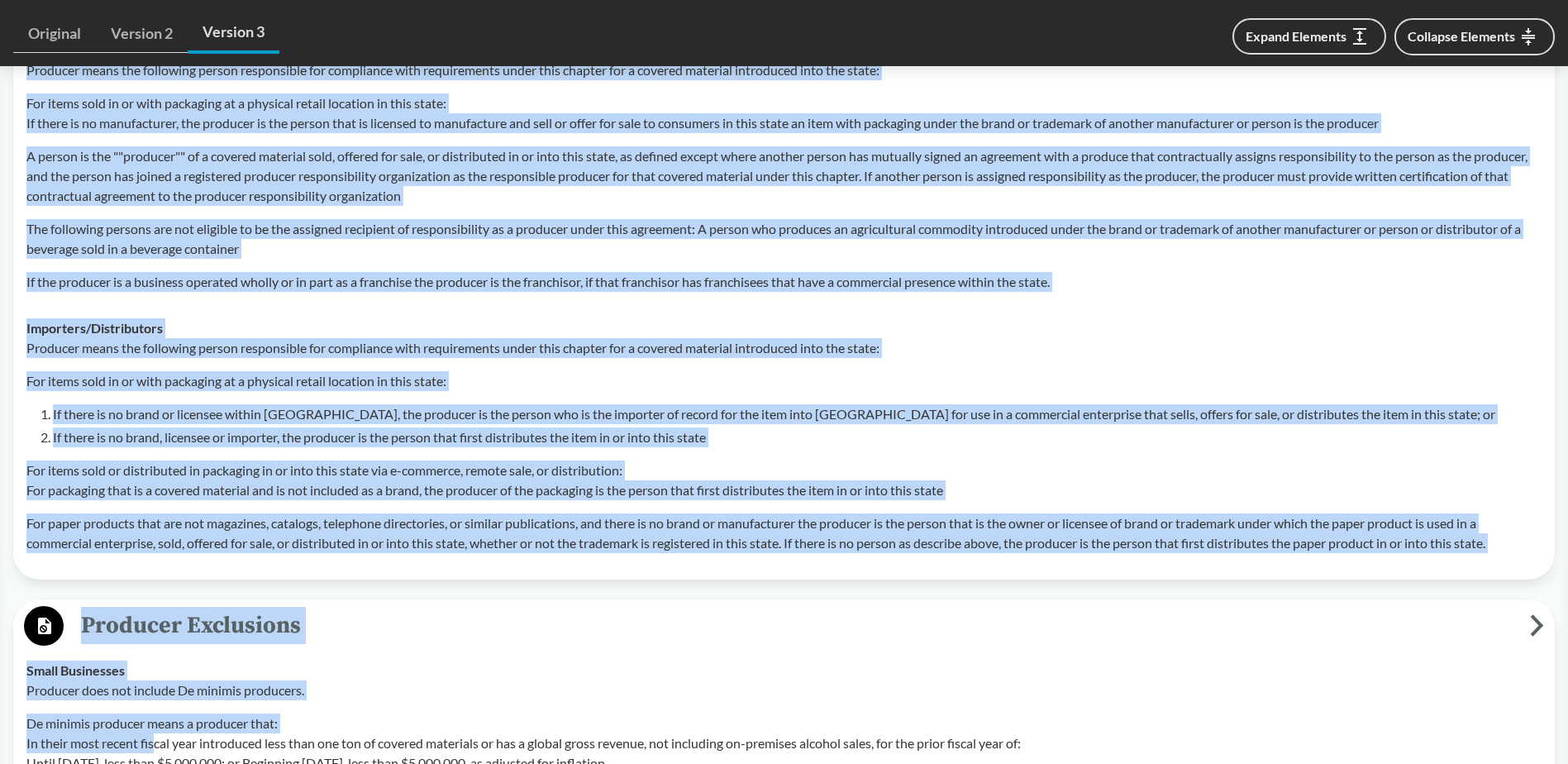
scroll to position [2748, 0]
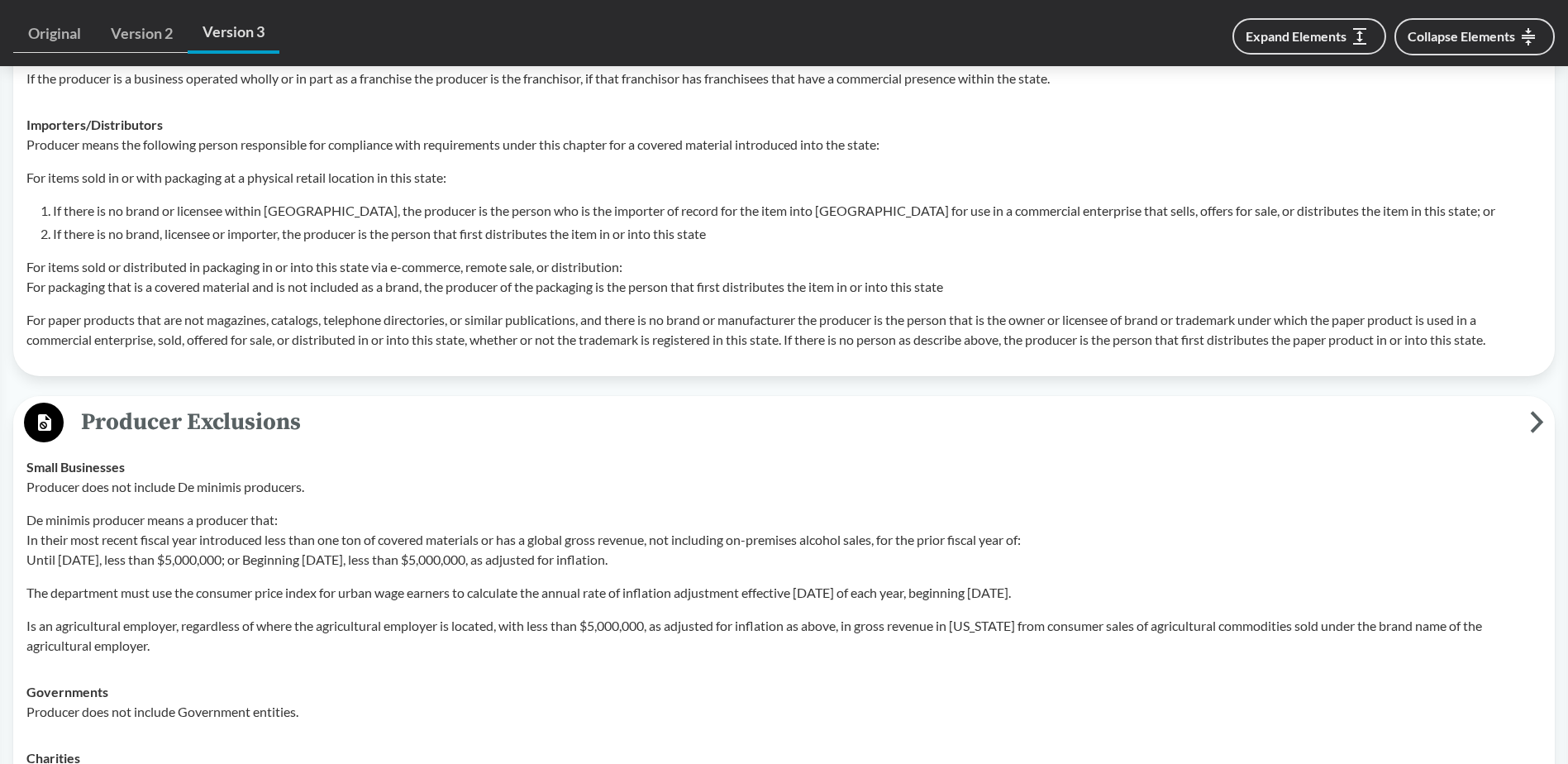
drag, startPoint x: 26, startPoint y: 368, endPoint x: 1554, endPoint y: 330, distance: 1528.5
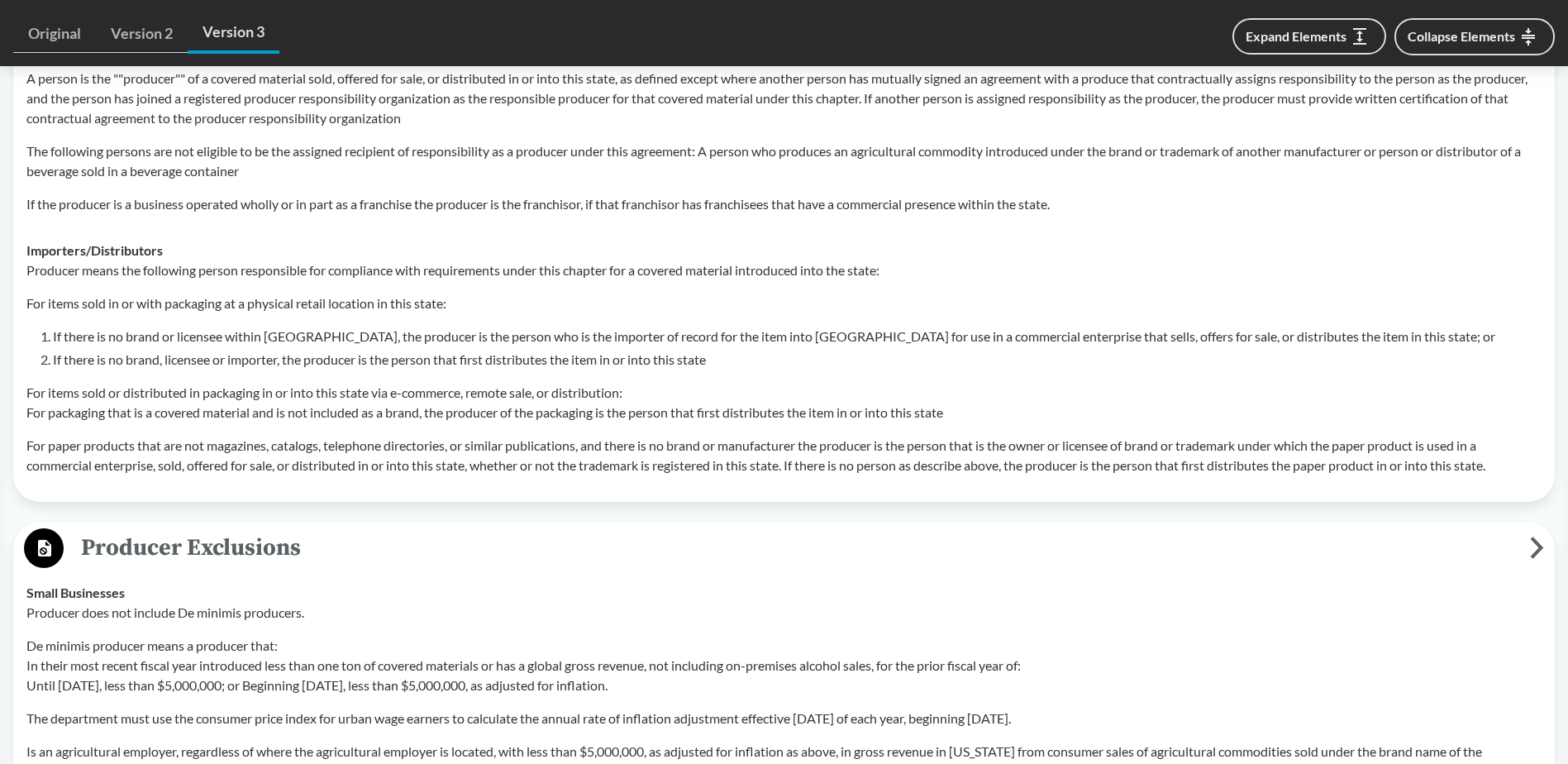
scroll to position [2417, 0]
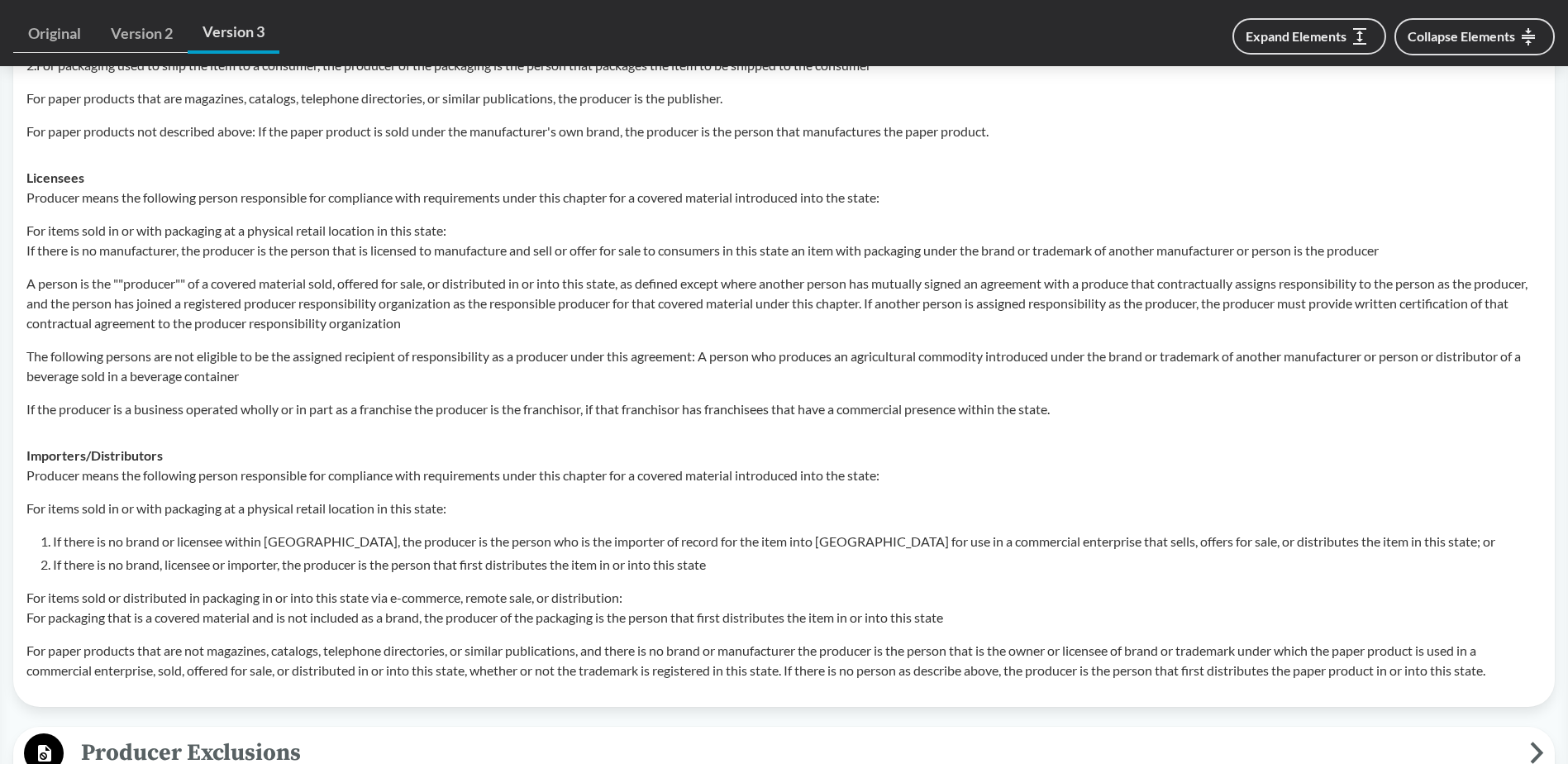
copy tbody
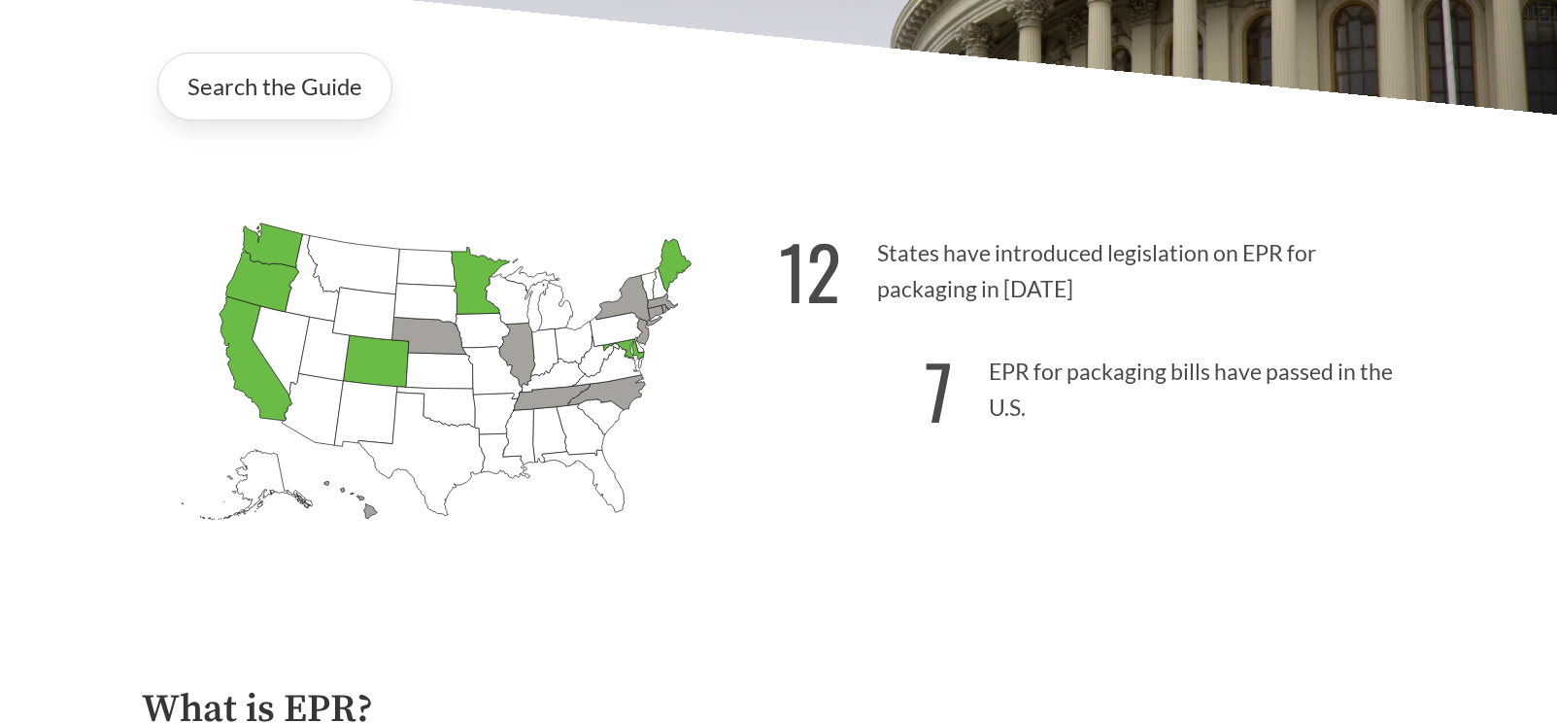
scroll to position [291, 0]
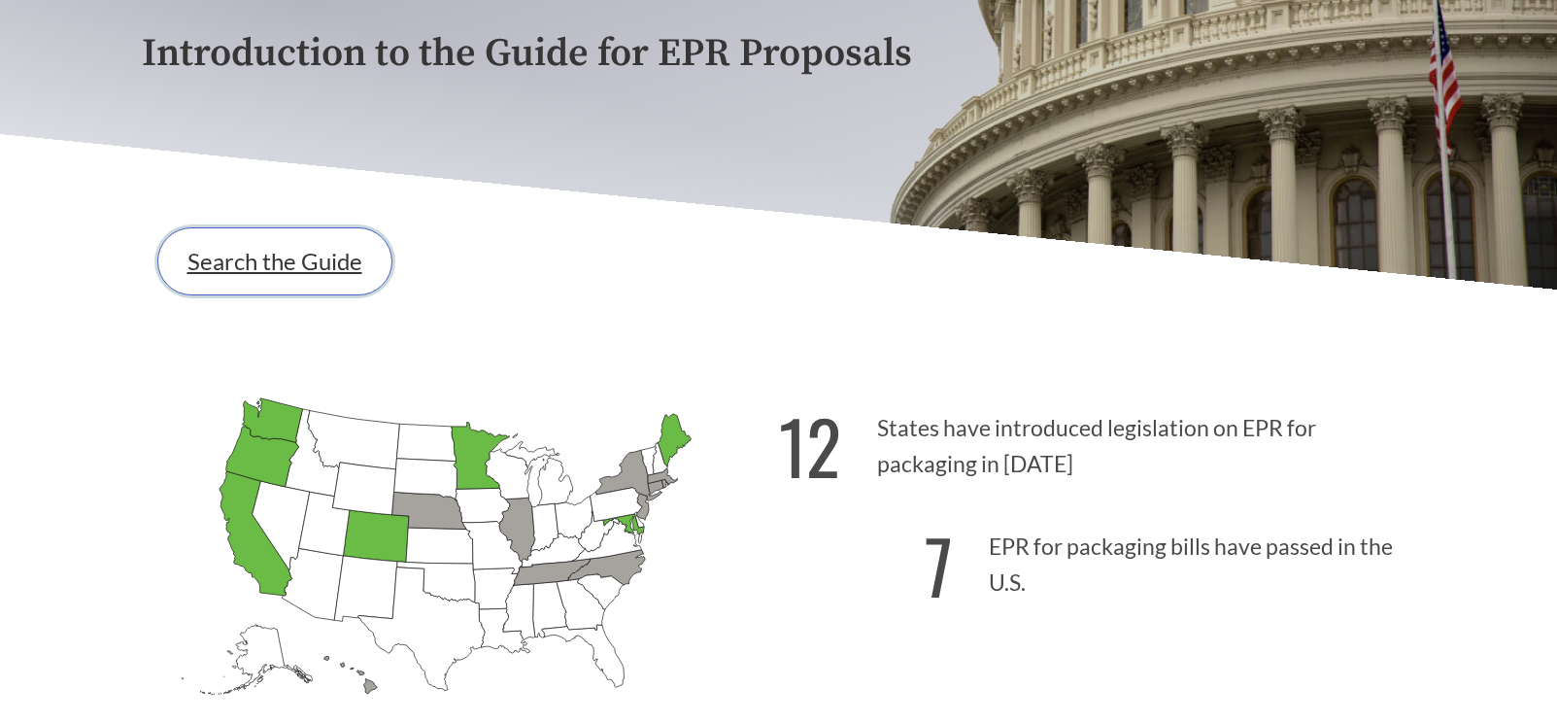
click at [302, 264] on link "Search the Guide" at bounding box center [274, 261] width 235 height 68
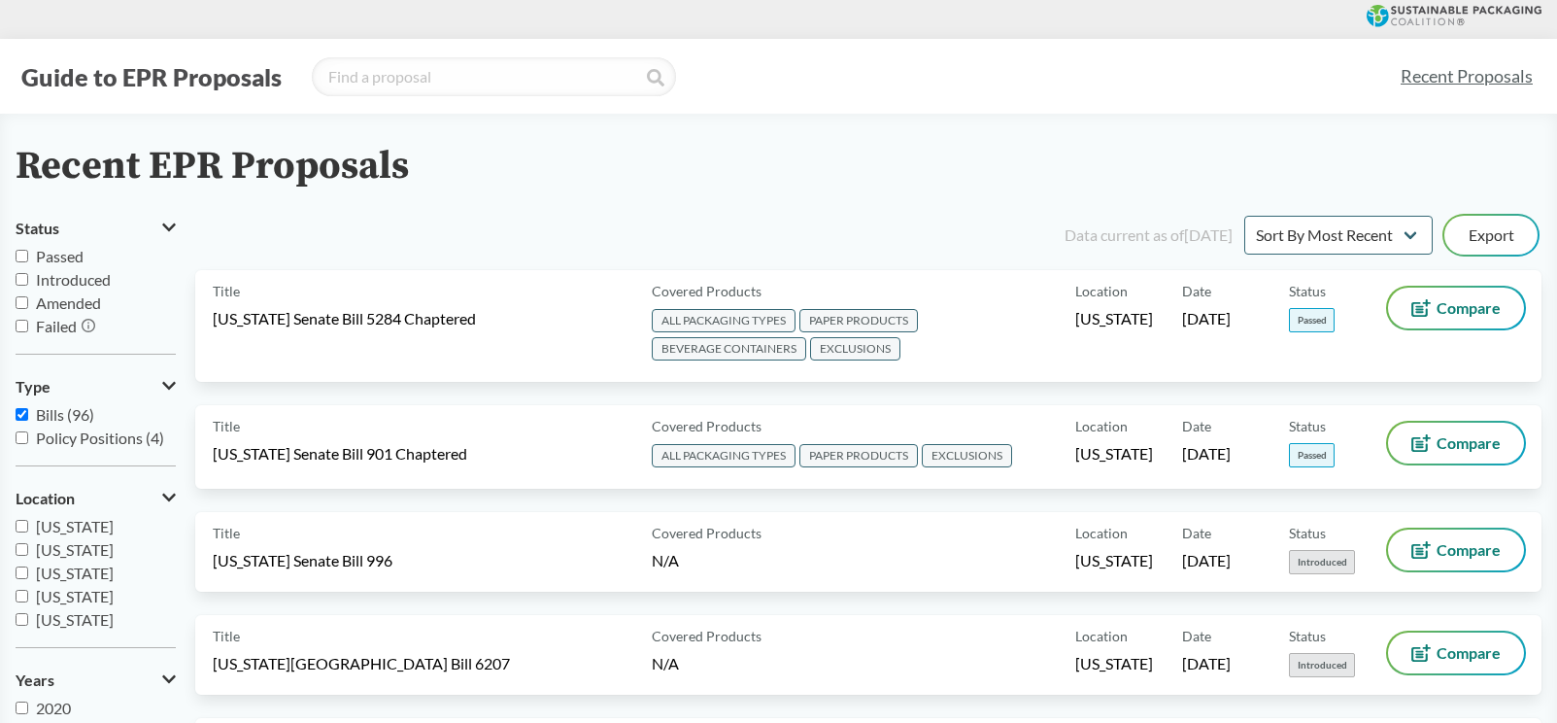
click at [27, 257] on input "Passed" at bounding box center [22, 256] width 13 height 13
checkbox input "true"
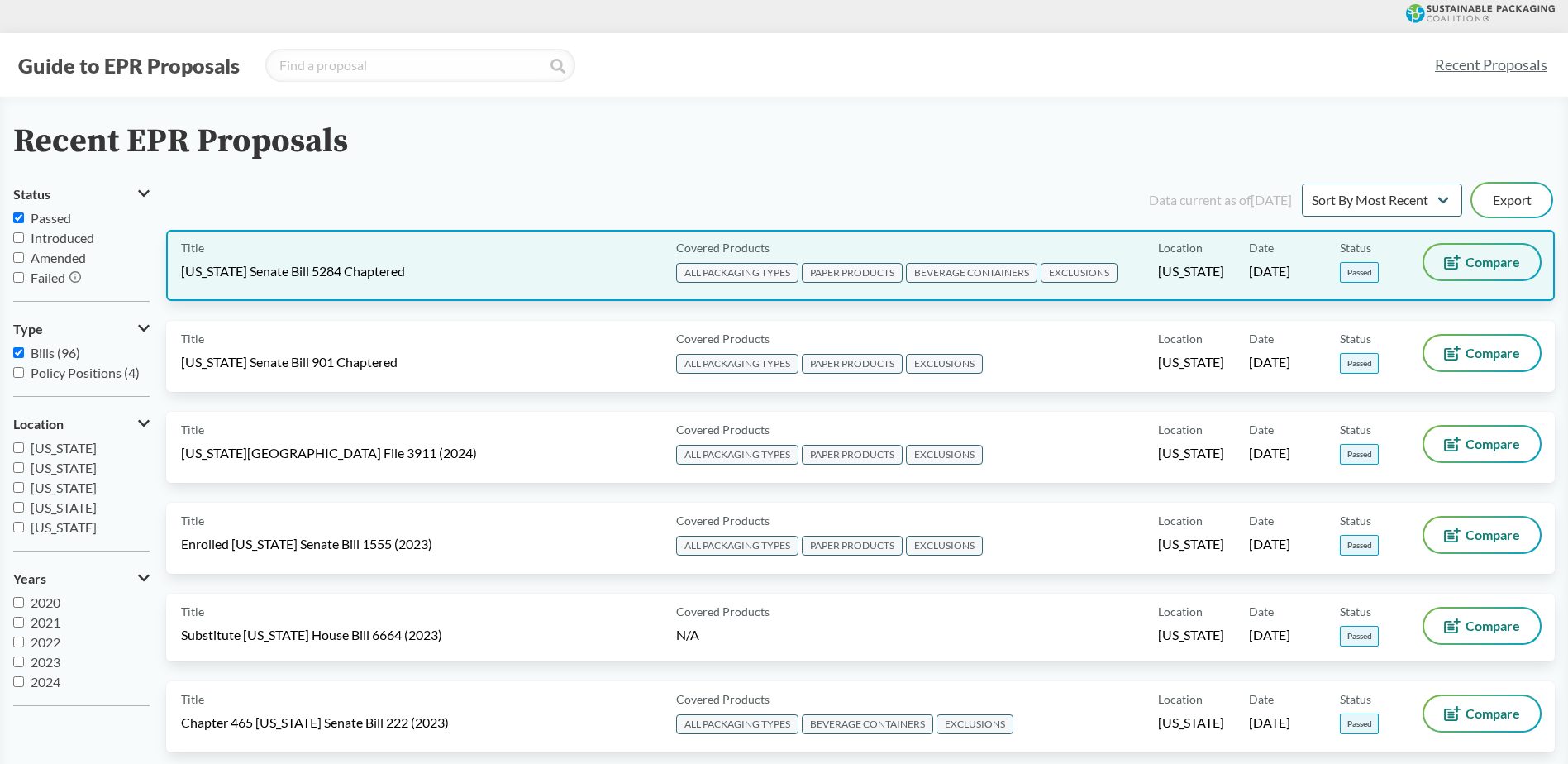
click at [1481, 256] on span "Compare" at bounding box center [1493, 262] width 54 height 14
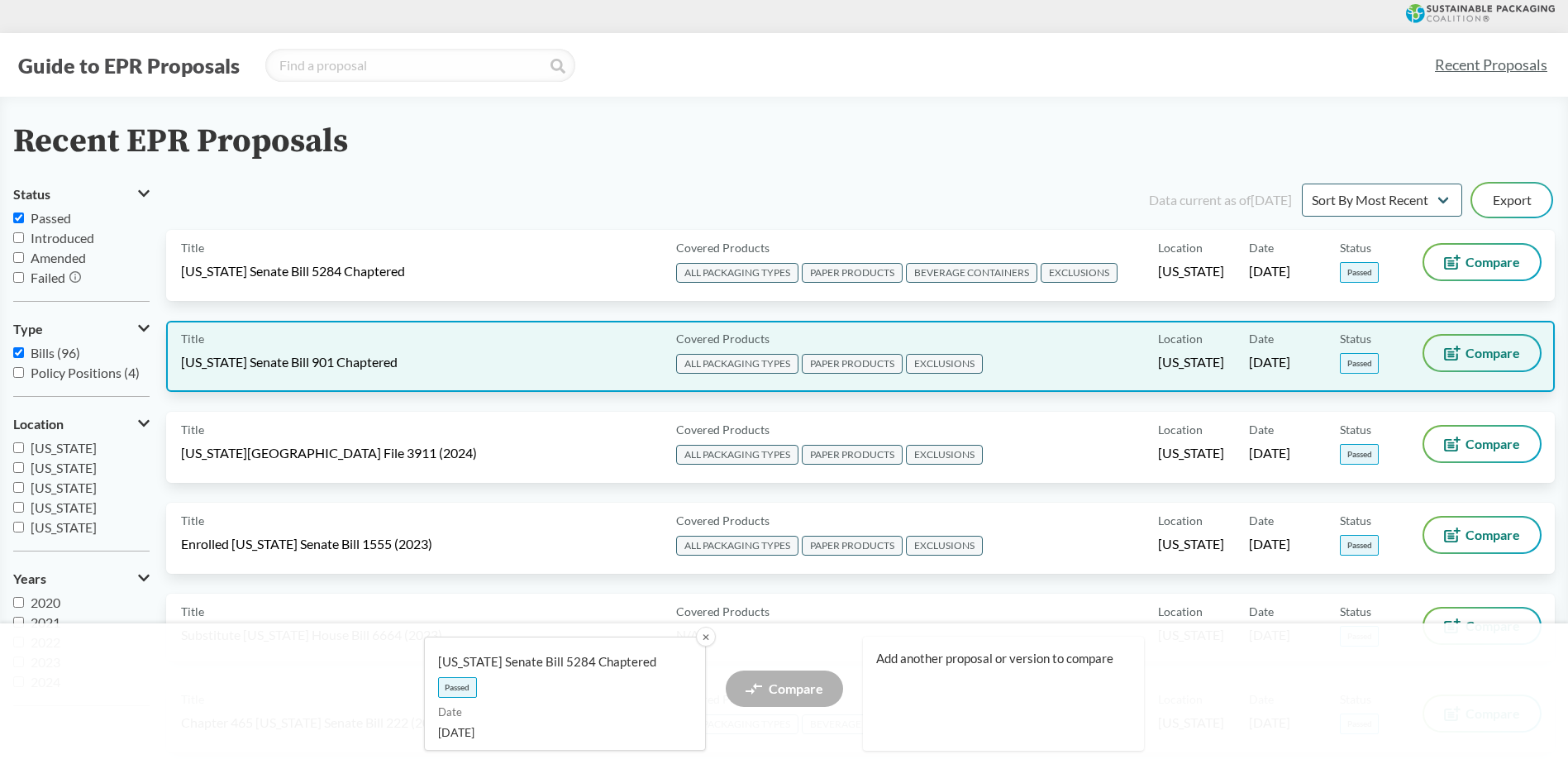
click at [1478, 353] on span "Compare" at bounding box center [1493, 353] width 54 height 14
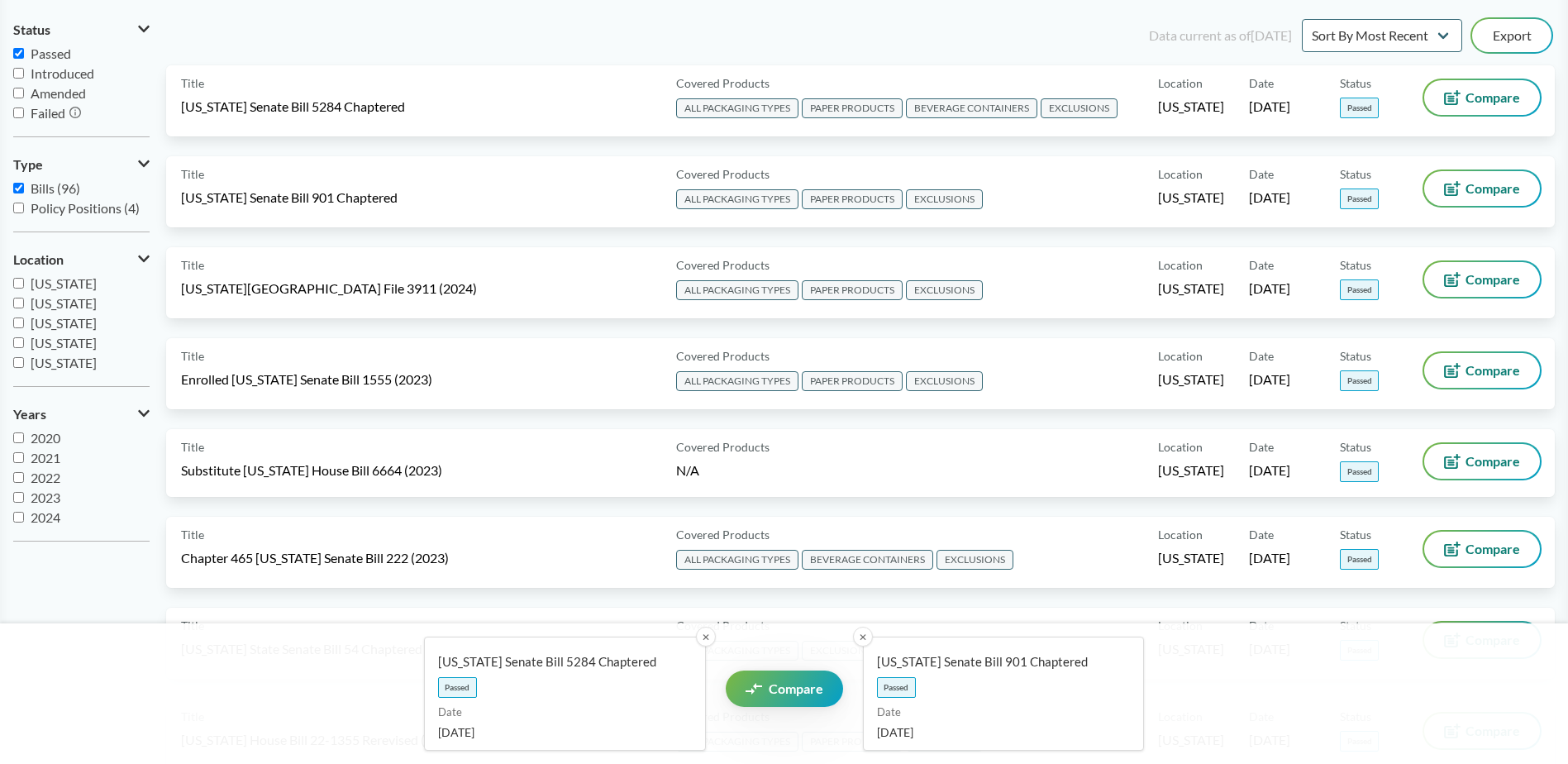
scroll to position [165, 0]
click at [787, 697] on link "Compare" at bounding box center [785, 689] width 117 height 37
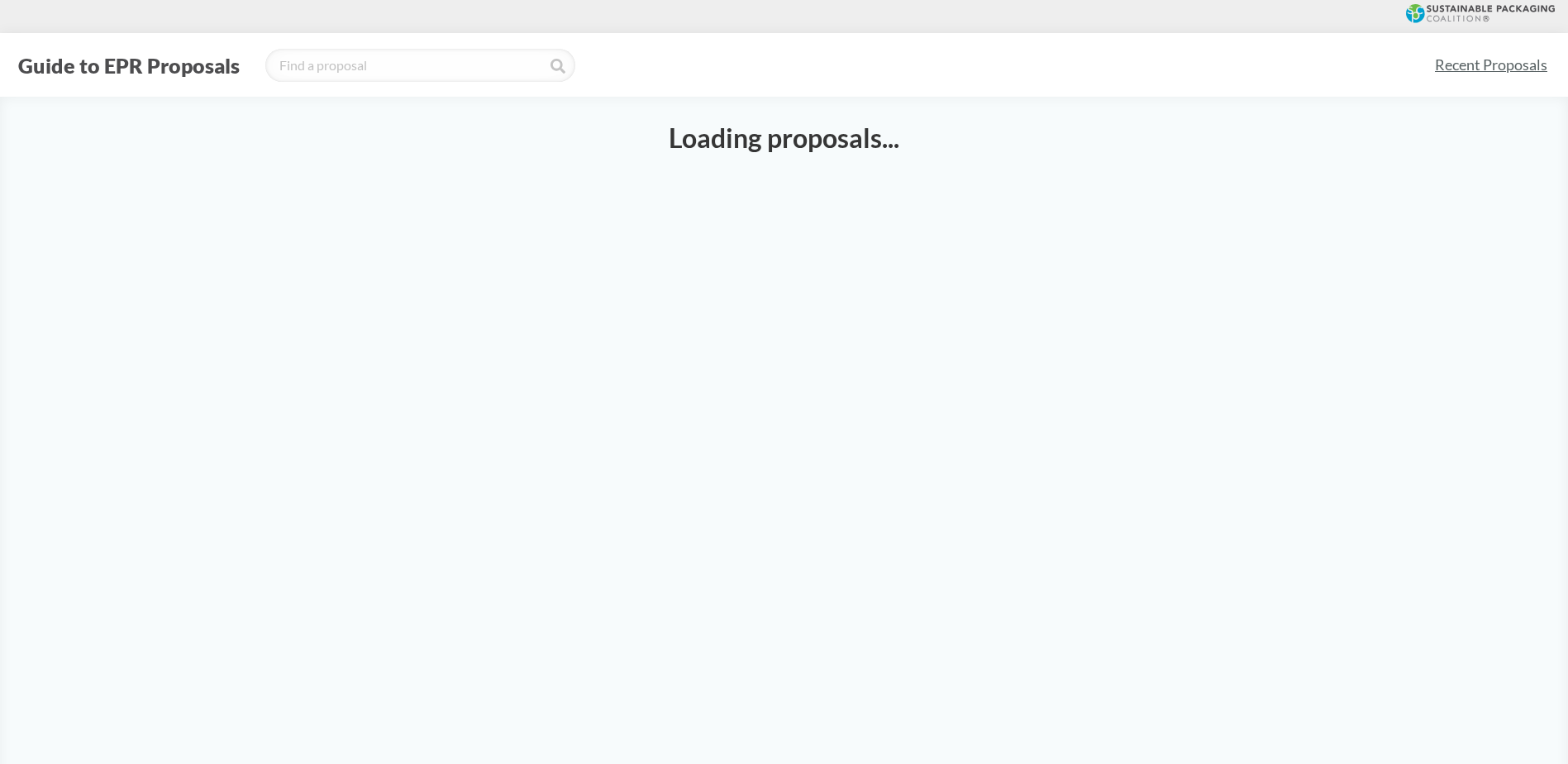
select select "SB5284C"
select select "SB901C"
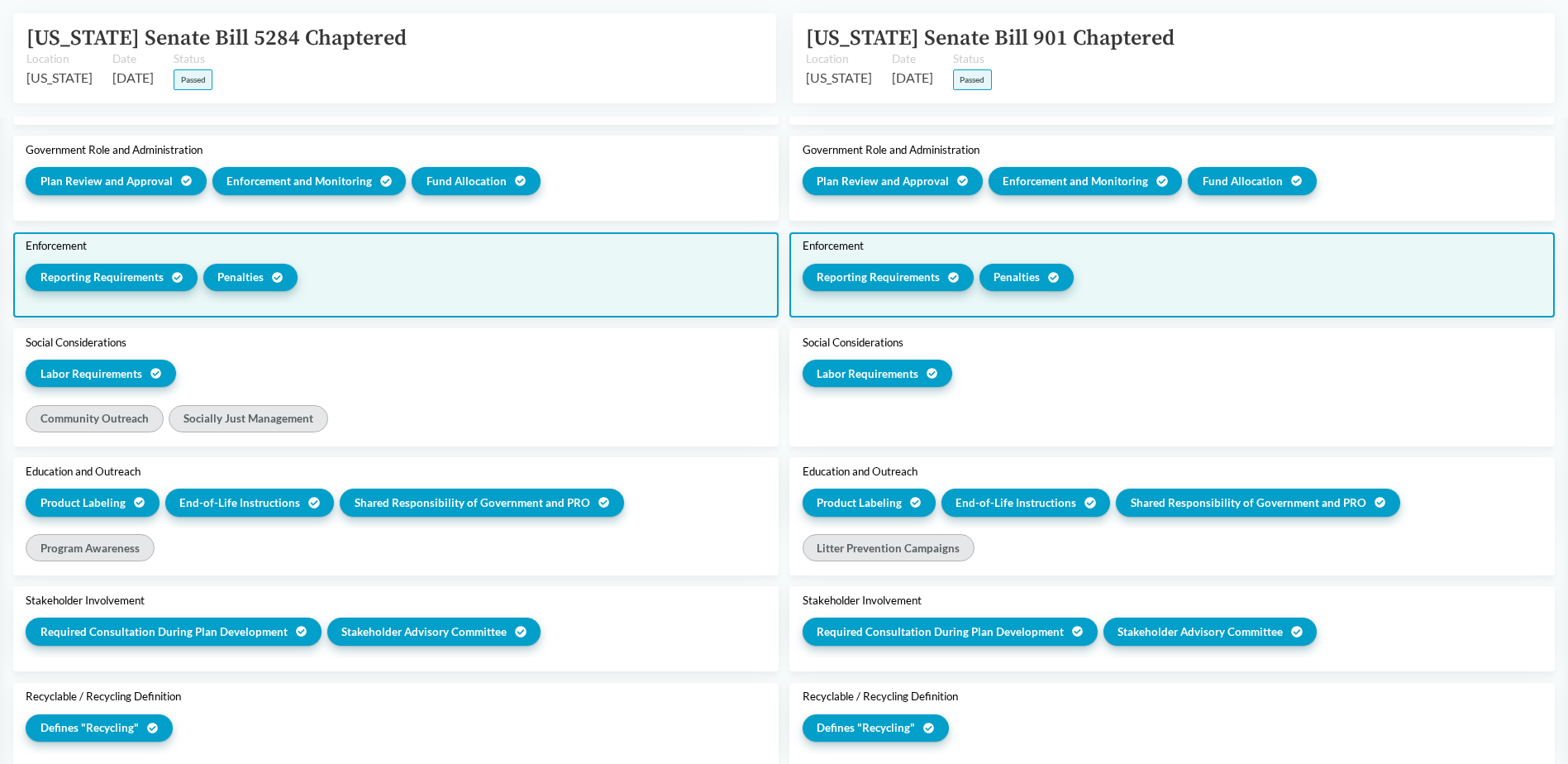
scroll to position [2316, 0]
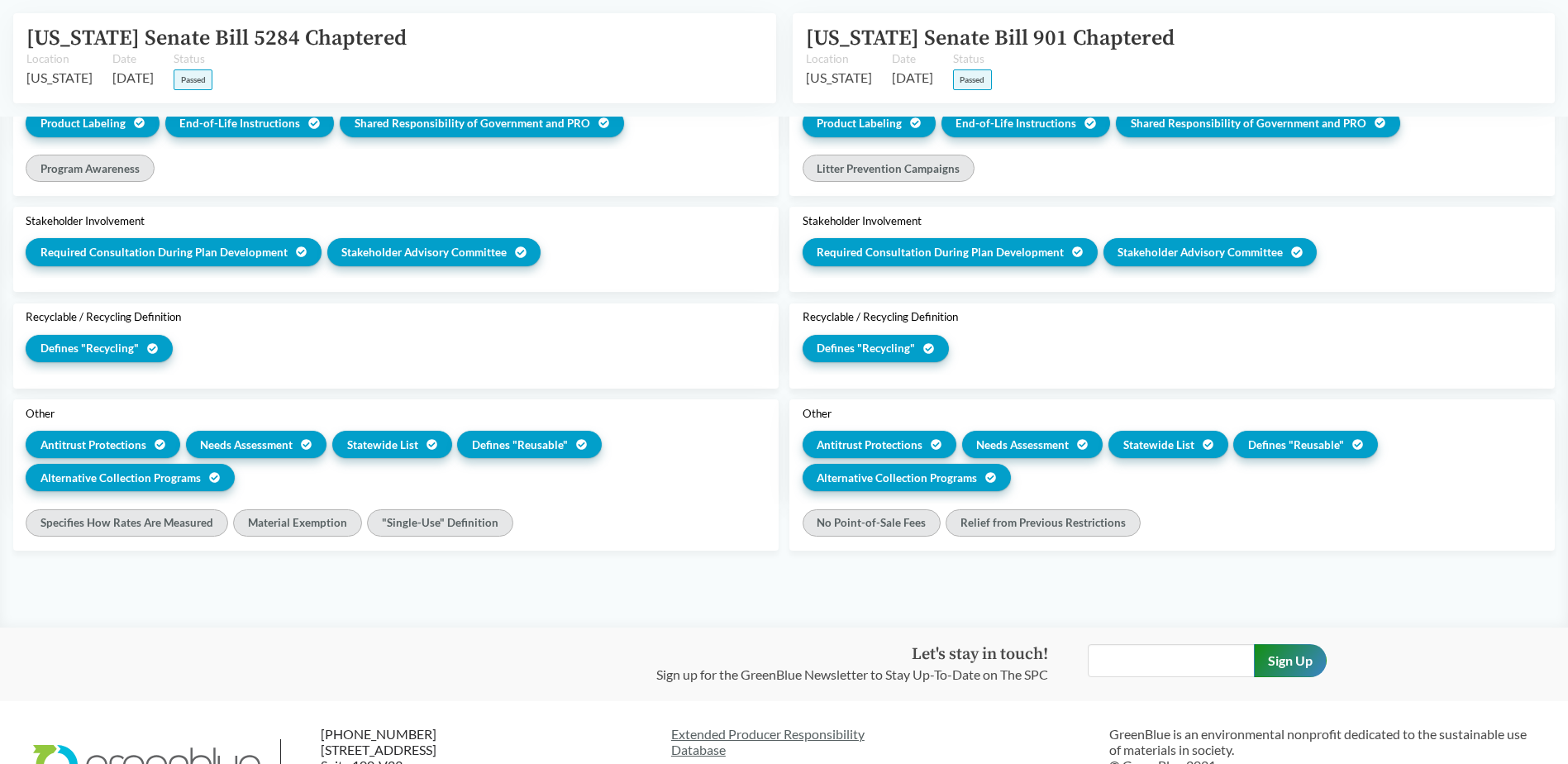
click at [131, 341] on span "Defines "Recycling"" at bounding box center [90, 348] width 99 height 16
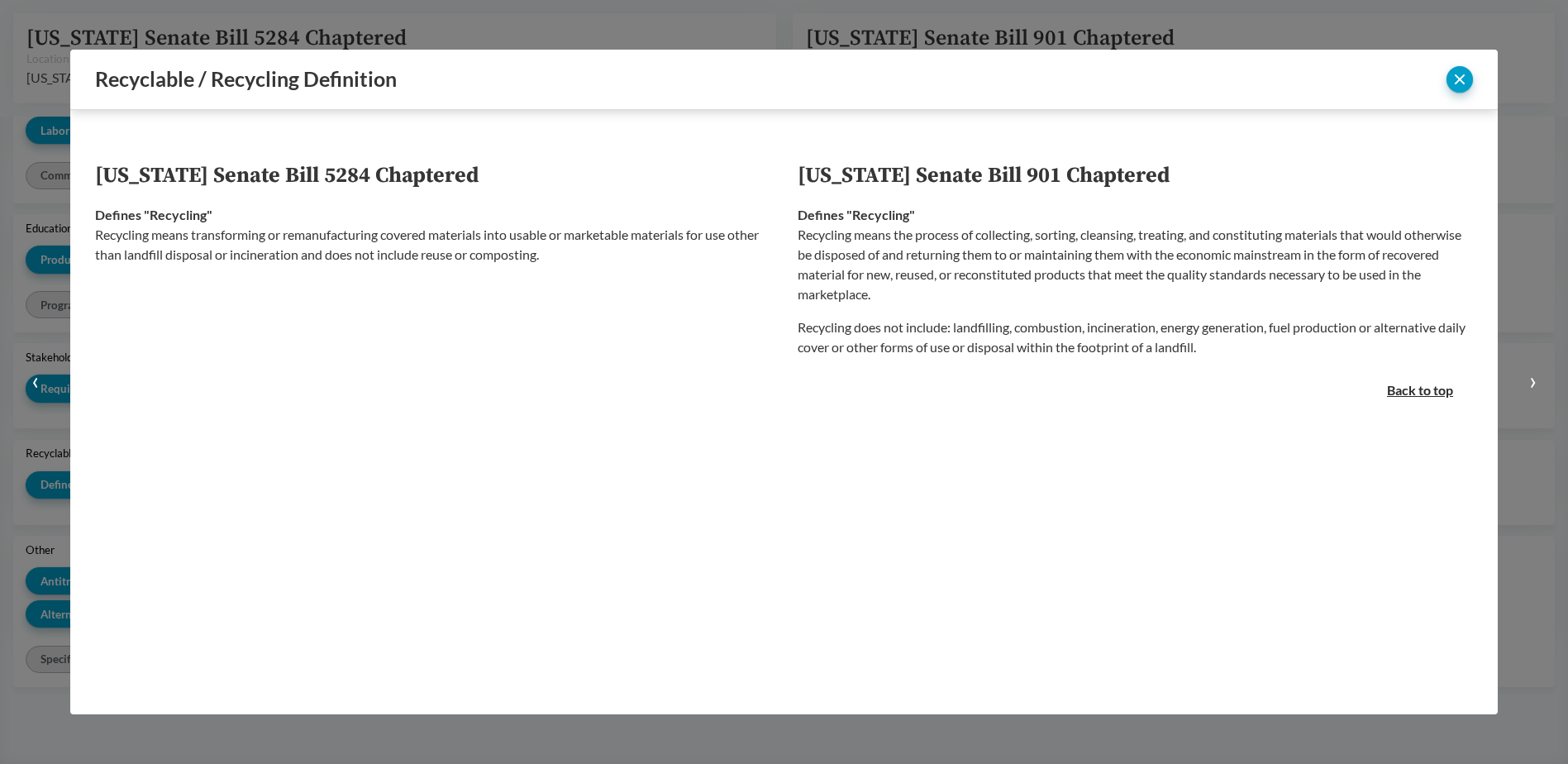
scroll to position [2082, 0]
click at [1452, 72] on button "close" at bounding box center [1460, 79] width 26 height 26
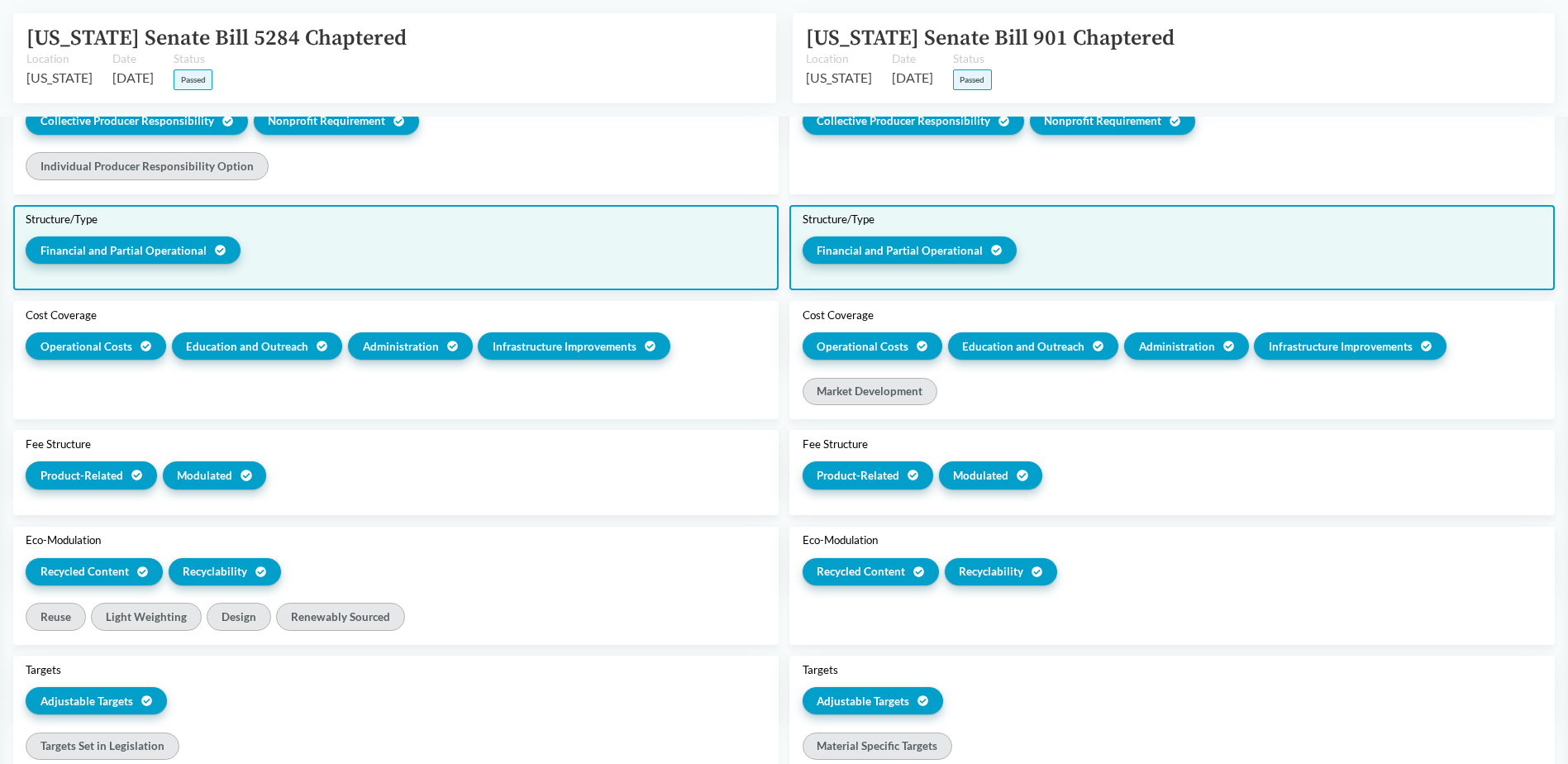
scroll to position [939, 0]
